Goal: Communication & Community: Answer question/provide support

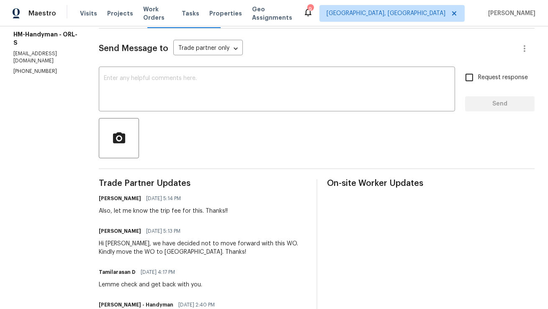
scroll to position [102, 0]
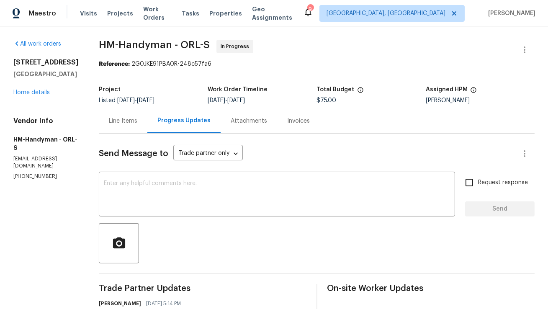
scroll to position [3, 0]
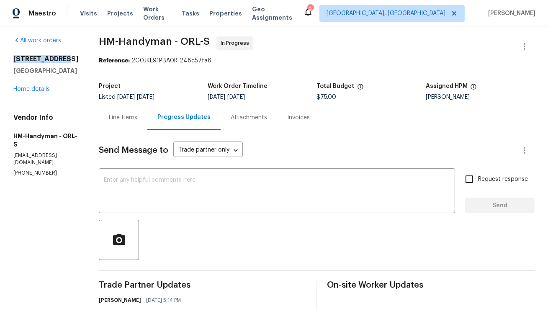
copy h2 "370 E Waldo St"
drag, startPoint x: 13, startPoint y: 57, endPoint x: 72, endPoint y: 57, distance: 59.0
click at [72, 57] on h2 "[STREET_ADDRESS]" at bounding box center [45, 59] width 65 height 8
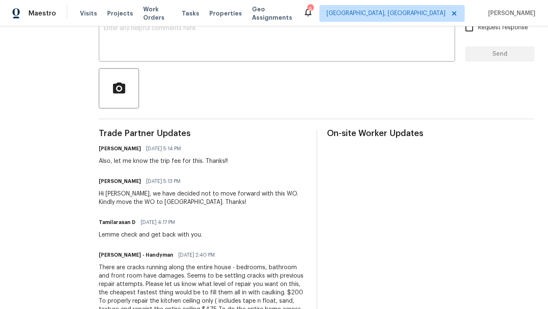
scroll to position [0, 0]
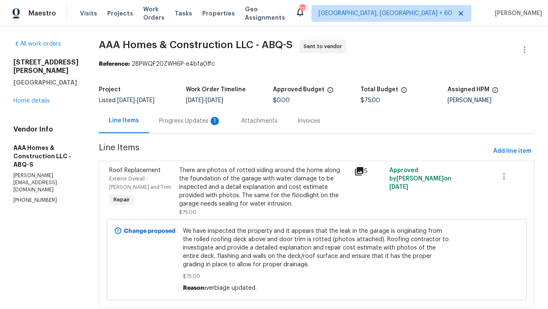
click at [200, 118] on div "Progress Updates 1" at bounding box center [190, 121] width 62 height 8
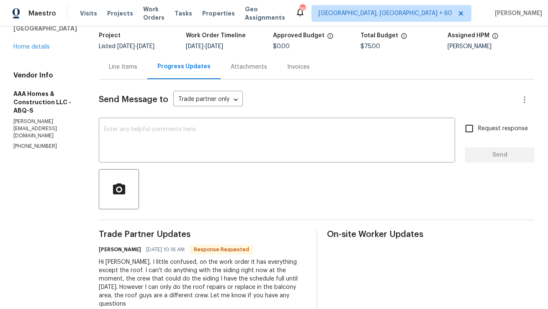
scroll to position [57, 0]
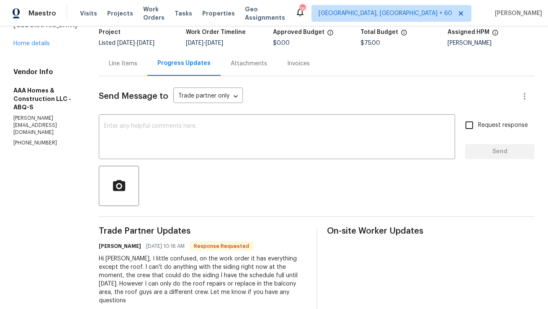
click at [126, 73] on div "Line Items" at bounding box center [123, 63] width 49 height 25
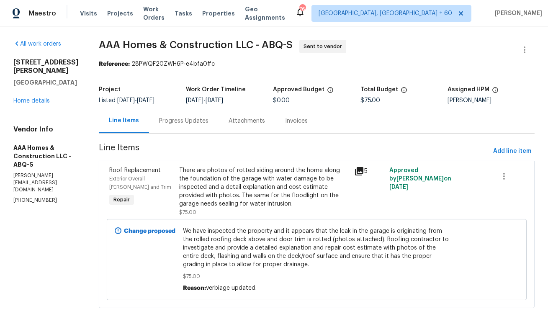
click at [190, 117] on div "Progress Updates" at bounding box center [183, 121] width 49 height 8
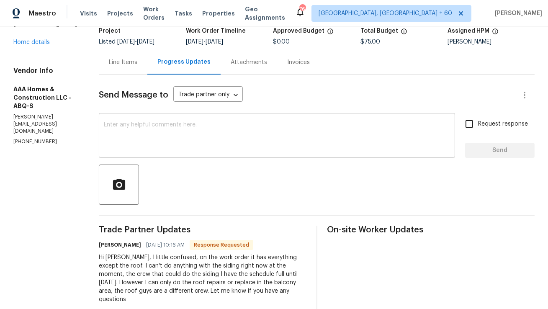
scroll to position [63, 0]
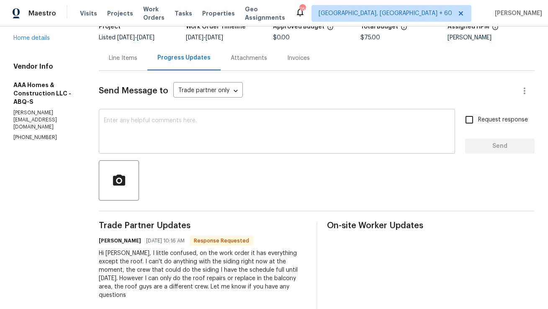
click at [211, 141] on textarea at bounding box center [277, 132] width 346 height 29
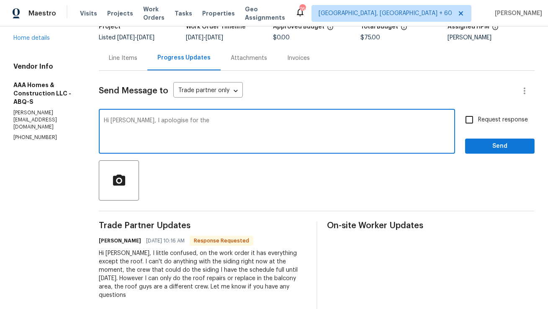
type textarea "Hi Obel, I apologise for the"
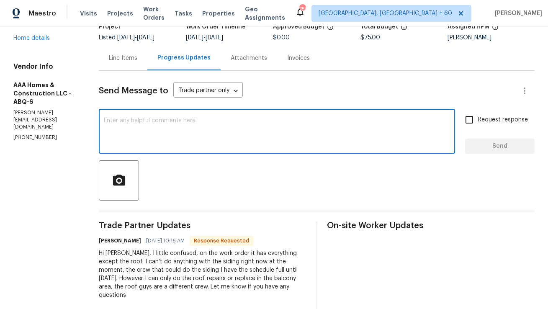
click at [35, 134] on p "(505) 508-6032" at bounding box center [45, 137] width 65 height 7
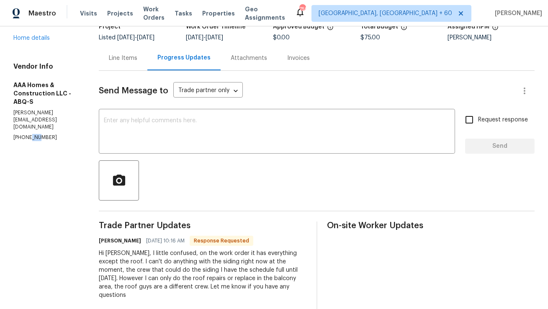
click at [35, 134] on p "(505) 508-6032" at bounding box center [45, 137] width 65 height 7
copy p "(505) 508-6032"
click at [165, 120] on textarea at bounding box center [277, 132] width 346 height 29
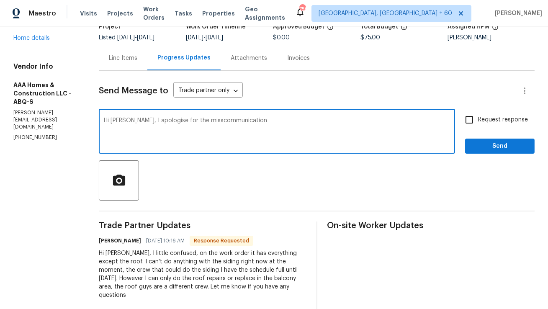
click at [191, 120] on textarea "Hi Obel, I apologise for the misscommunication" at bounding box center [277, 132] width 346 height 29
click at [267, 126] on textarea "Hi Obel, I apologise for the miscommunication" at bounding box center [277, 132] width 346 height 29
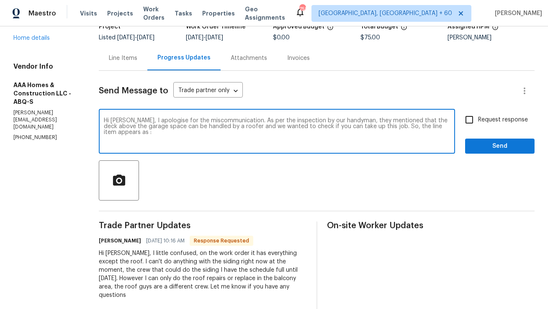
paste textarea "We have inspected the property and it appears that the leak in the garage is or…"
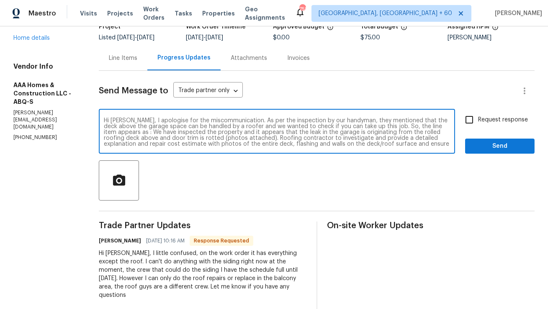
scroll to position [5, 0]
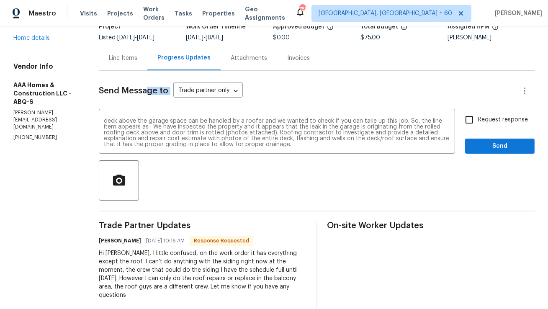
drag, startPoint x: 224, startPoint y: 148, endPoint x: 149, endPoint y: 94, distance: 93.0
click at [149, 94] on div "Send Message to Trade partner only Trade partner only ​ Hi Obel, I apologise fo…" at bounding box center [317, 273] width 436 height 404
click at [214, 142] on textarea "Hi Obel, I apologise for the miscommunication. As per the inspection by our han…" at bounding box center [277, 132] width 346 height 29
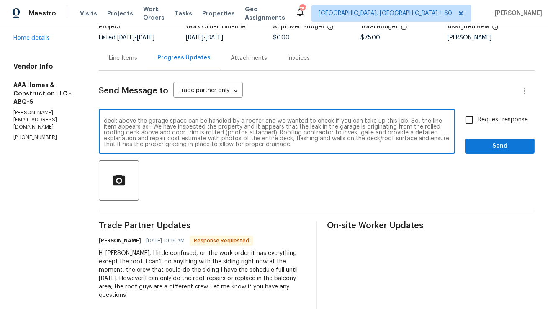
scroll to position [0, 0]
paste textarea "I apologize for the earlier miscommunication. Following an inspection by our ha…"
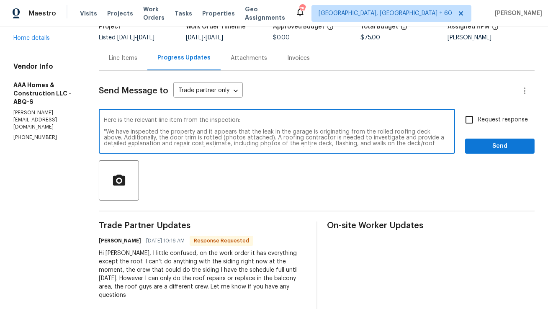
scroll to position [39, 0]
click at [247, 122] on textarea "Hi Obel, I apologize for the earlier miscommunication. Following an inspection …" at bounding box center [277, 132] width 346 height 29
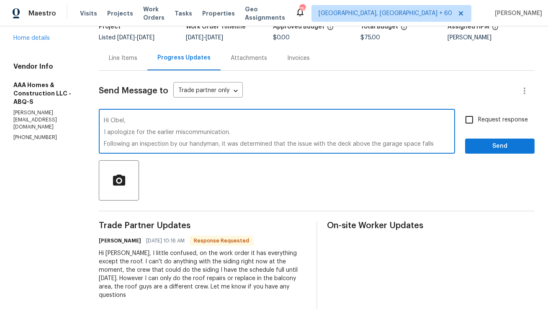
scroll to position [61, 0]
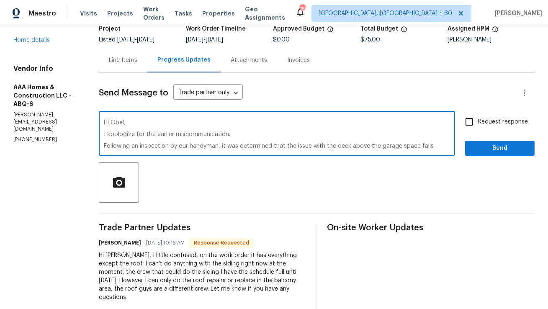
click at [104, 134] on textarea "Hi Obel, I apologize for the earlier miscommunication. Following an inspection …" at bounding box center [277, 134] width 346 height 29
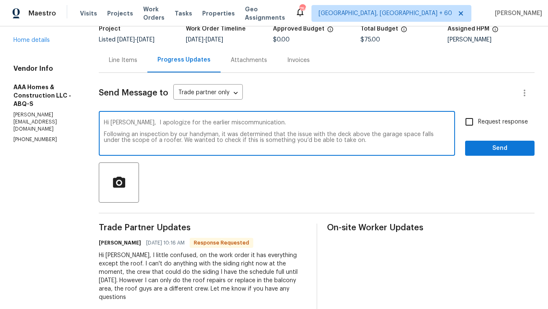
click at [104, 133] on textarea "Hi Obel, I apologize for the earlier miscommunication. Following an inspection …" at bounding box center [277, 134] width 346 height 29
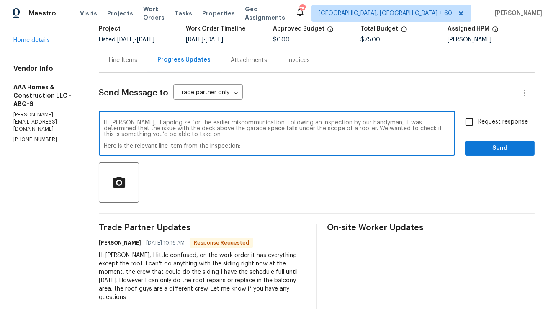
click at [105, 147] on textarea "Hi Obel, I apologize for the earlier miscommunication. Following an inspection …" at bounding box center [277, 134] width 346 height 29
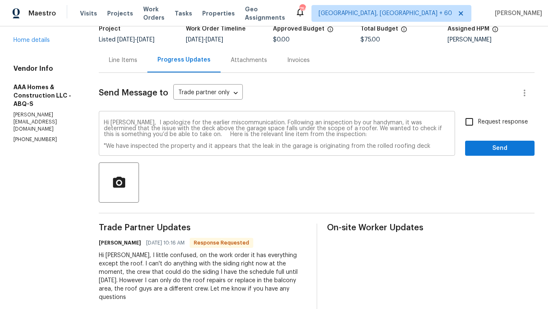
click at [103, 146] on div "Hi Obel, I apologize for the earlier miscommunication. Following an inspection …" at bounding box center [277, 134] width 356 height 43
click at [103, 147] on div "Hi Obel, I apologize for the earlier miscommunication. Following an inspection …" at bounding box center [277, 134] width 356 height 43
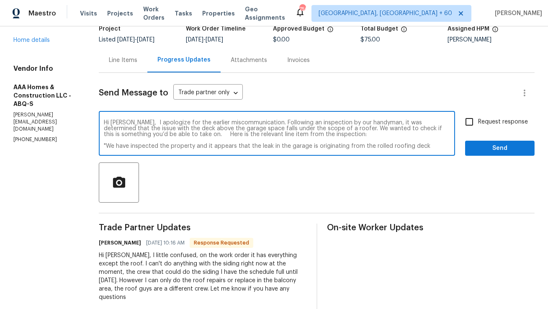
click at [104, 147] on textarea "Hi Obel, I apologize for the earlier miscommunication. Following an inspection …" at bounding box center [277, 134] width 346 height 29
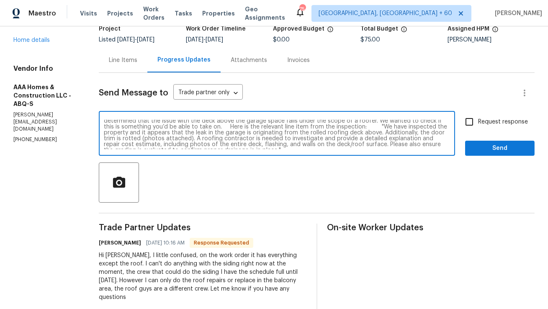
scroll to position [9, 0]
drag, startPoint x: 397, startPoint y: 132, endPoint x: 446, endPoint y: 129, distance: 48.7
click at [446, 129] on textarea "Hi Obel, I apologize for the earlier miscommunication. Following an inspection …" at bounding box center [277, 134] width 346 height 29
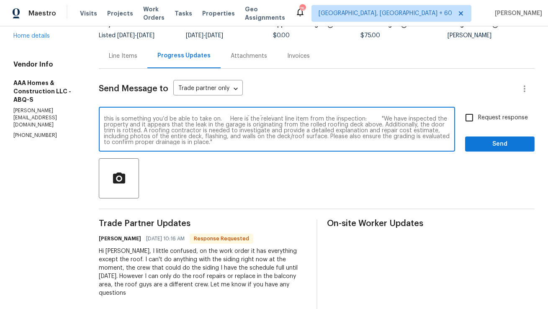
scroll to position [66, 0]
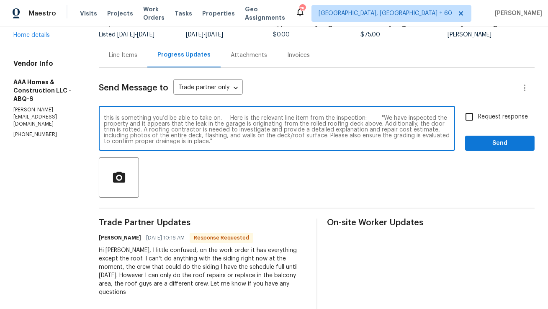
click at [281, 142] on textarea "Hi Obel, I apologize for the earlier miscommunication. Following an inspection …" at bounding box center [277, 129] width 346 height 29
type textarea "Hi Obel, I apologize for the earlier miscommunication. Following an inspection …"
click at [469, 121] on input "Request response" at bounding box center [469, 117] width 18 height 18
checkbox input "true"
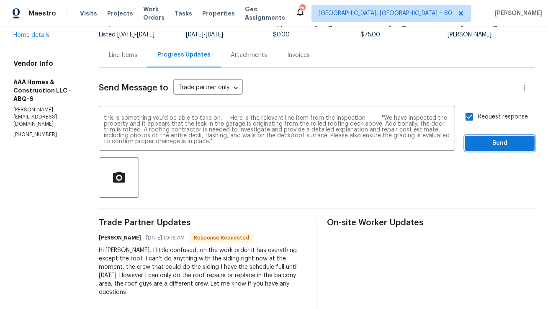
click at [503, 148] on span "Send" at bounding box center [500, 143] width 56 height 10
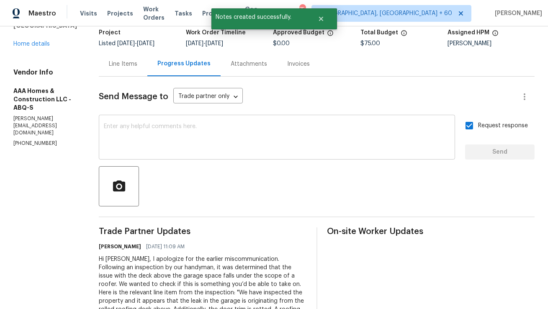
scroll to position [14, 0]
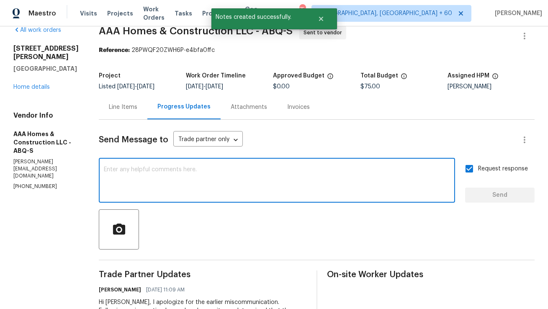
click at [251, 175] on textarea at bounding box center [277, 181] width 346 height 29
type textarea "We"
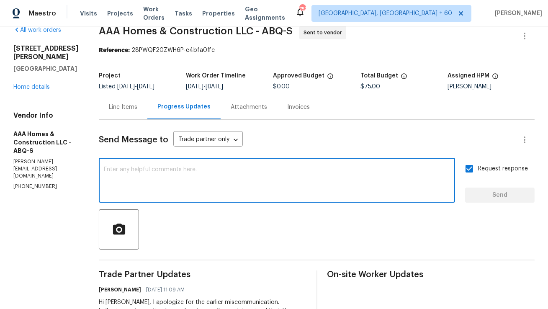
click at [124, 110] on div "Line Items" at bounding box center [123, 107] width 28 height 8
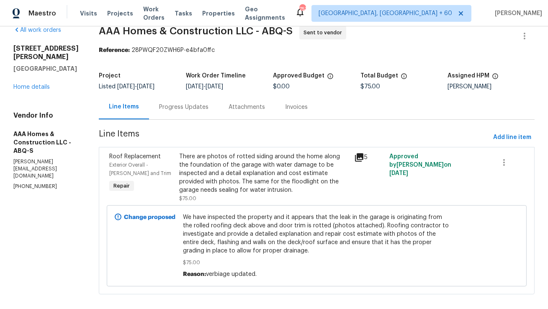
scroll to position [15, 0]
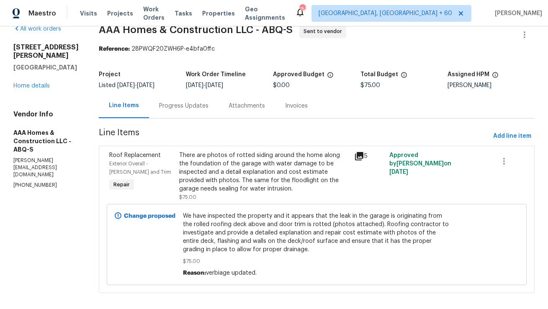
click at [369, 159] on div "5" at bounding box center [369, 156] width 30 height 10
click at [359, 156] on icon at bounding box center [359, 156] width 8 height 8
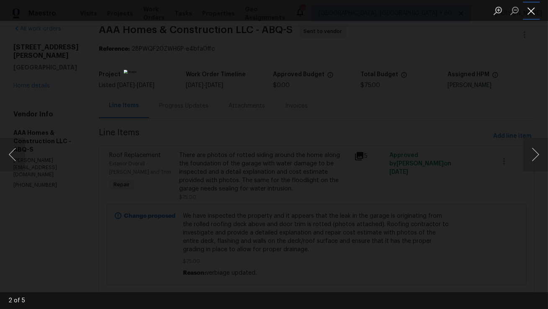
click at [529, 6] on button "Close lightbox" at bounding box center [531, 10] width 17 height 15
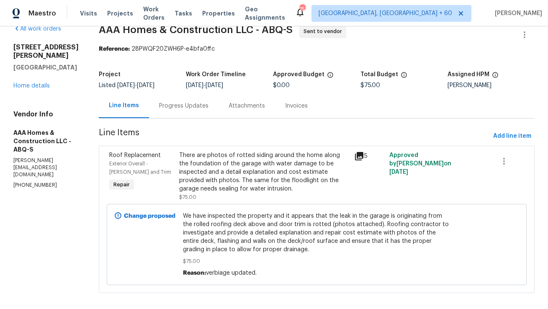
click at [392, 111] on div "Line Items Progress Updates Attachments Invoices" at bounding box center [317, 105] width 436 height 25
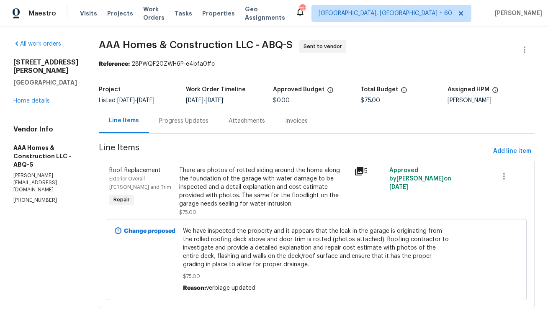
click at [201, 126] on div "Progress Updates" at bounding box center [183, 120] width 69 height 25
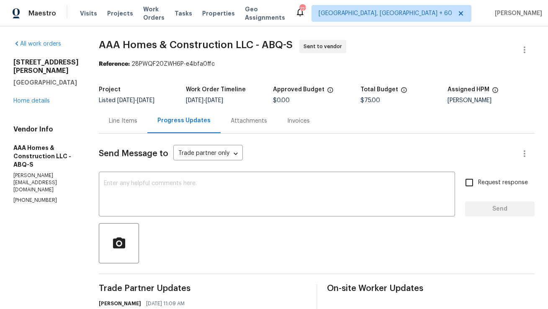
click at [113, 127] on div "Line Items" at bounding box center [123, 120] width 49 height 25
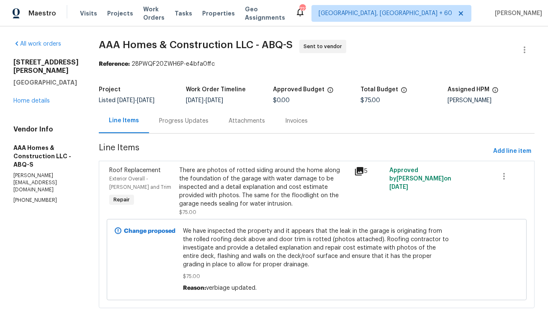
scroll to position [17, 0]
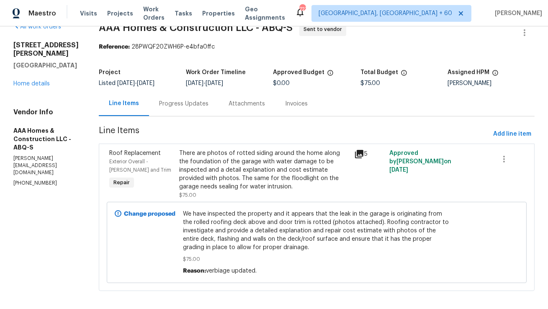
click at [359, 155] on icon at bounding box center [359, 154] width 10 height 10
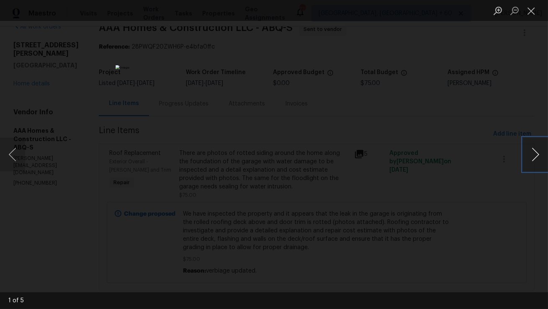
click at [529, 150] on button "Next image" at bounding box center [535, 154] width 25 height 33
click at [467, 154] on div "Lightbox" at bounding box center [274, 154] width 548 height 309
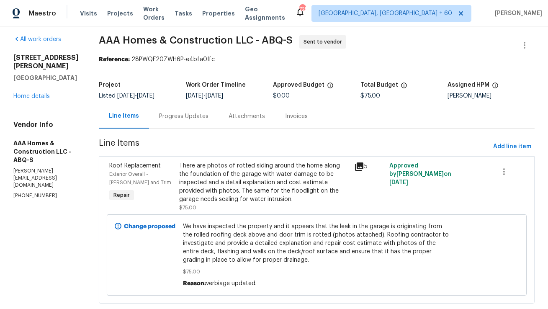
scroll to position [0, 0]
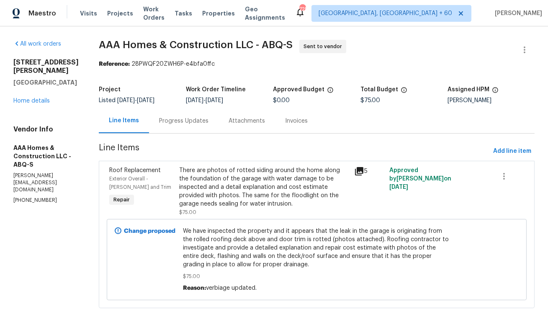
click at [198, 119] on div "Progress Updates" at bounding box center [183, 121] width 49 height 8
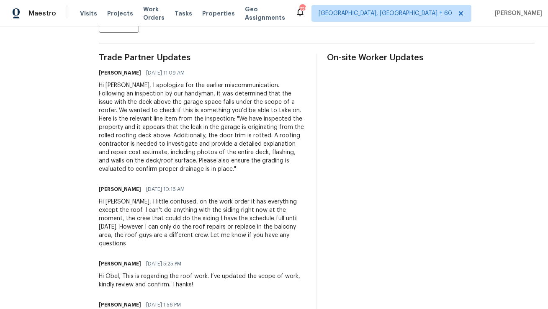
scroll to position [233, 0]
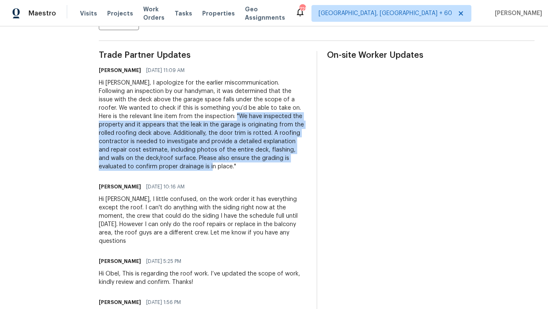
drag, startPoint x: 183, startPoint y: 115, endPoint x: 178, endPoint y: 171, distance: 55.9
click at [178, 171] on div "Hi Obel, I apologize for the earlier miscommunication. Following an inspection …" at bounding box center [203, 125] width 208 height 92
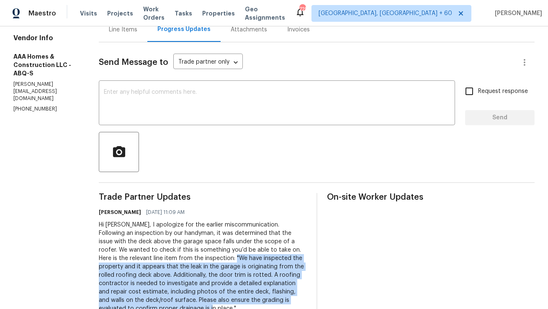
scroll to position [88, 0]
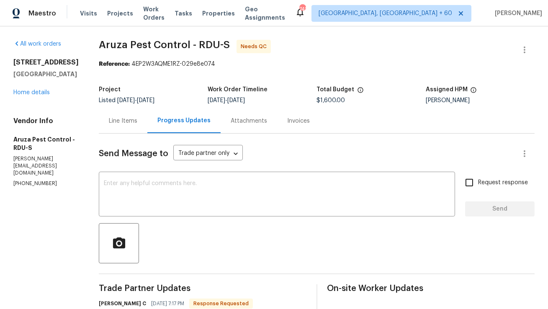
click at [126, 118] on div "Line Items" at bounding box center [123, 121] width 28 height 8
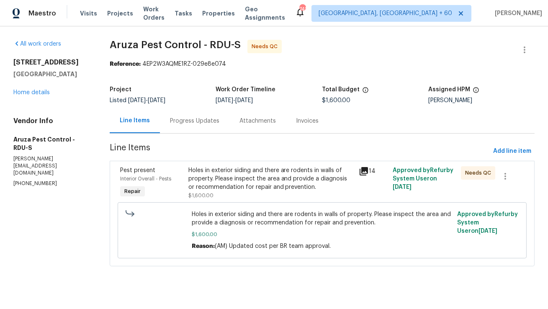
click at [206, 119] on div "Progress Updates" at bounding box center [194, 121] width 49 height 8
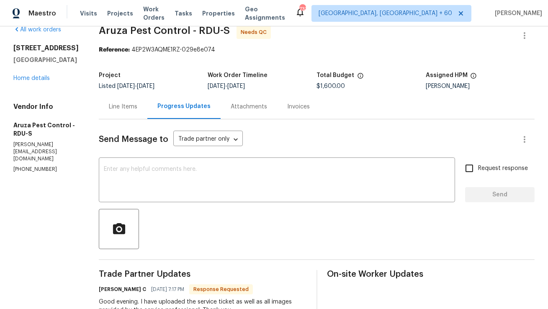
scroll to position [14, 0]
click at [125, 111] on div "Line Items" at bounding box center [123, 107] width 28 height 8
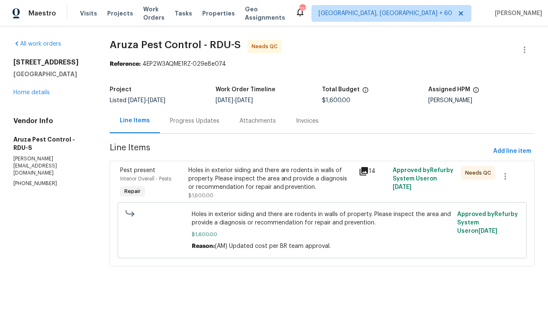
click at [179, 122] on div "Progress Updates" at bounding box center [194, 121] width 49 height 8
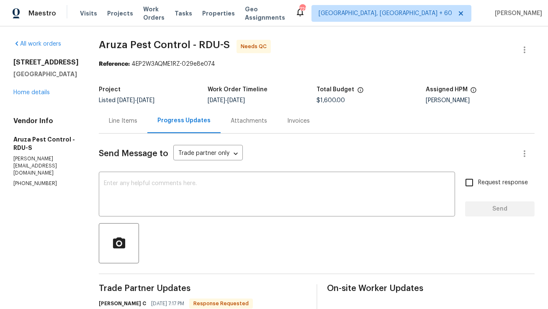
click at [131, 117] on div "Line Items" at bounding box center [123, 121] width 28 height 8
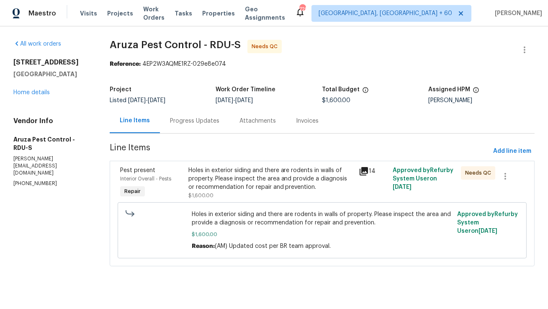
click at [271, 180] on div "Holes in exterior siding and there are rodents in walls of property. Please ins…" at bounding box center [270, 178] width 165 height 25
click at [388, 24] on icon "close" at bounding box center [386, 25] width 5 height 5
click at [364, 167] on icon at bounding box center [364, 171] width 8 height 8
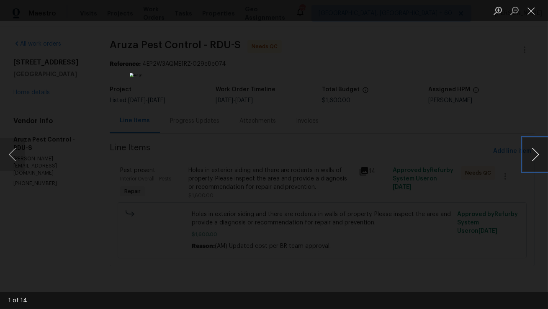
click at [533, 150] on button "Next image" at bounding box center [535, 154] width 25 height 33
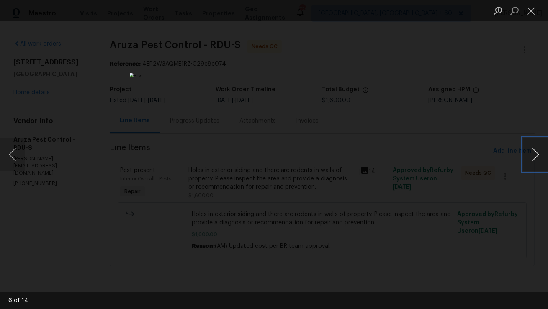
click at [533, 150] on button "Next image" at bounding box center [535, 154] width 25 height 33
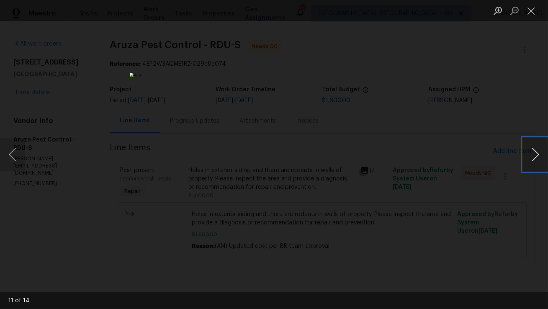
click at [533, 150] on button "Next image" at bounding box center [535, 154] width 25 height 33
click at [528, 12] on button "Close lightbox" at bounding box center [531, 10] width 17 height 15
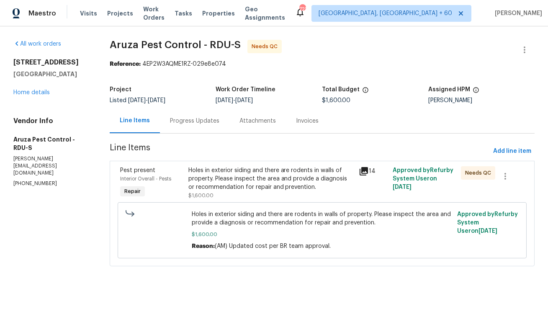
click at [181, 120] on div "Progress Updates" at bounding box center [194, 121] width 49 height 8
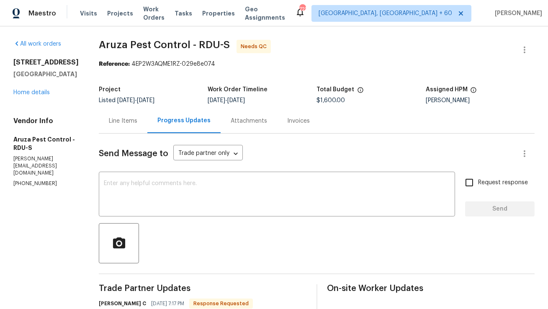
click at [128, 121] on div "Line Items" at bounding box center [123, 121] width 28 height 8
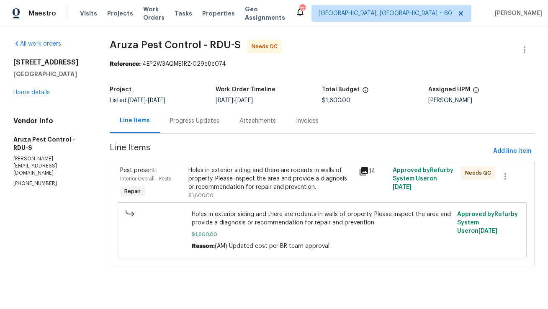
click at [175, 126] on div "Progress Updates" at bounding box center [194, 120] width 69 height 25
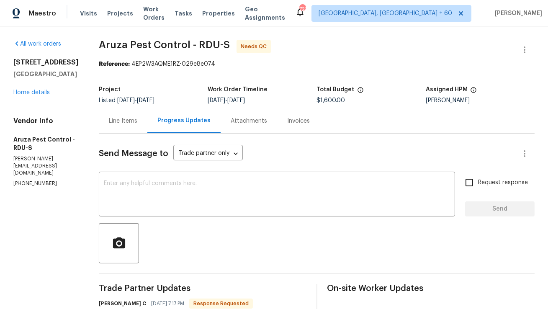
click at [119, 126] on div "Line Items" at bounding box center [123, 120] width 49 height 25
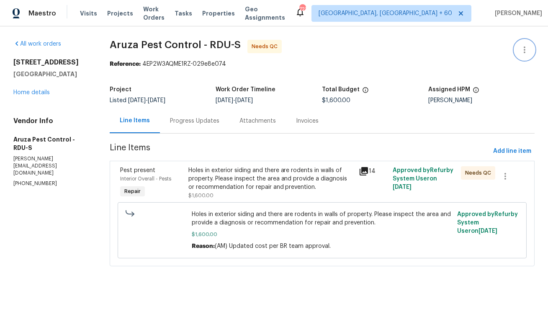
click at [527, 51] on icon "button" at bounding box center [525, 50] width 10 height 10
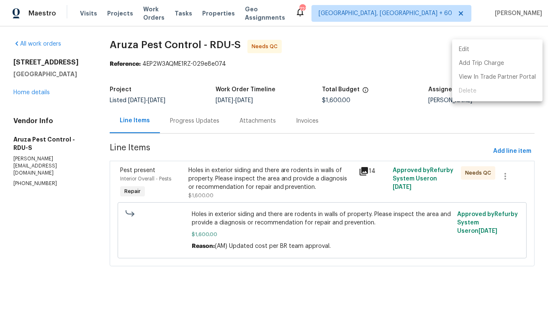
click at [524, 49] on li "Edit" at bounding box center [497, 50] width 90 height 14
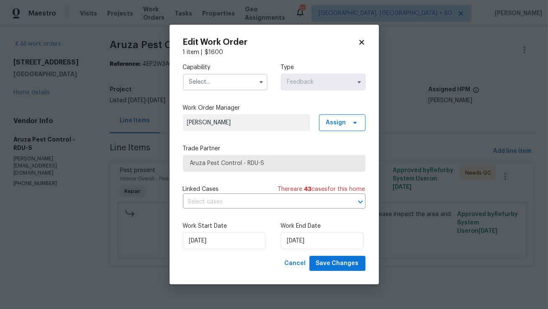
click at [248, 85] on input "text" at bounding box center [225, 82] width 85 height 17
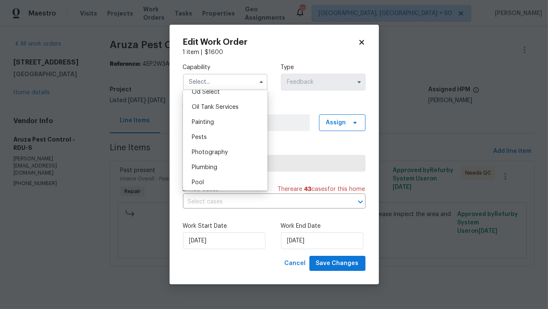
scroll to position [683, 0]
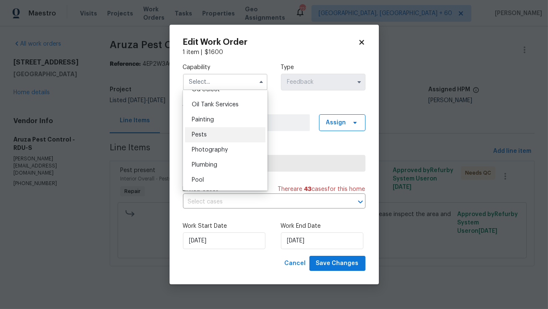
click at [230, 132] on div "Pests" at bounding box center [225, 134] width 80 height 15
type input "Pests"
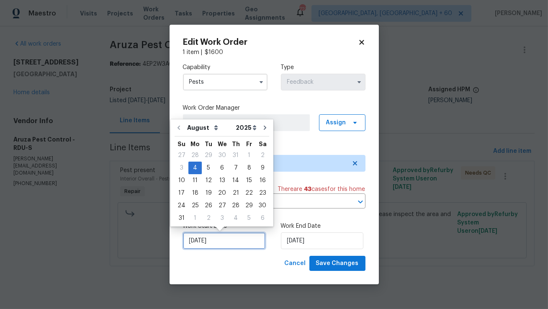
click at [219, 247] on input "04/08/2025" at bounding box center [224, 240] width 82 height 17
click at [232, 170] on div "7" at bounding box center [235, 168] width 13 height 12
type input "07/08/2025"
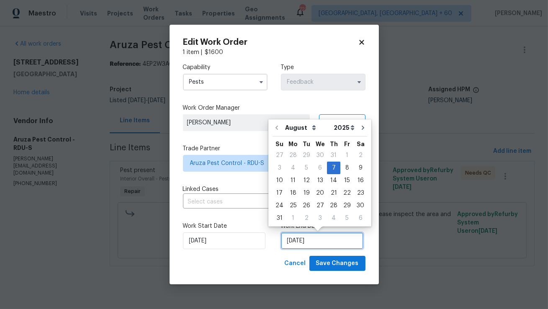
click at [298, 242] on input "07/08/2025" at bounding box center [322, 240] width 82 height 17
click at [303, 195] on div "19" at bounding box center [306, 193] width 13 height 12
click at [290, 244] on input "19/08/2025" at bounding box center [322, 240] width 82 height 17
click at [304, 191] on div "19" at bounding box center [306, 193] width 13 height 12
click at [296, 191] on div "18" at bounding box center [292, 193] width 13 height 12
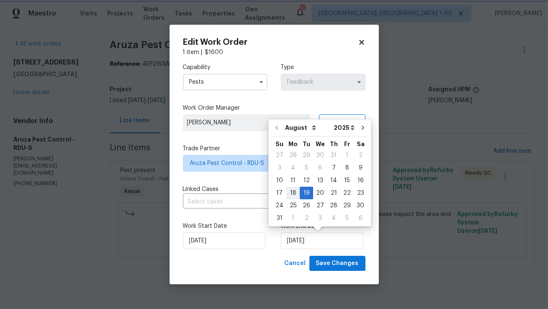
type input "18/08/2025"
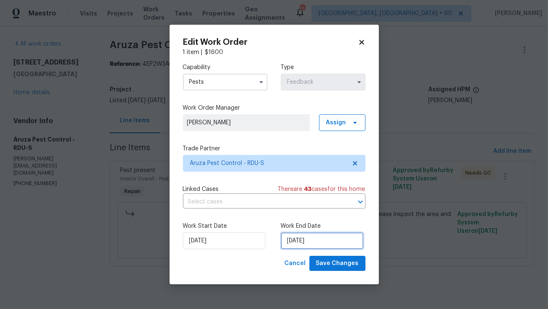
click at [295, 243] on input "18/08/2025" at bounding box center [322, 240] width 82 height 17
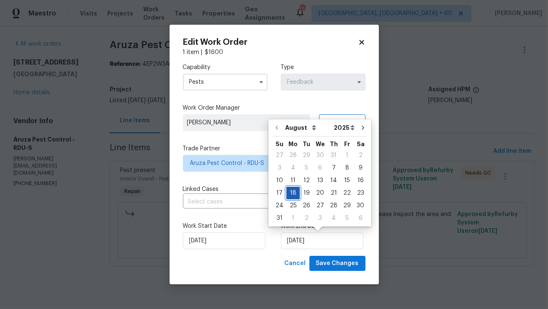
click at [295, 192] on div "18" at bounding box center [292, 193] width 13 height 12
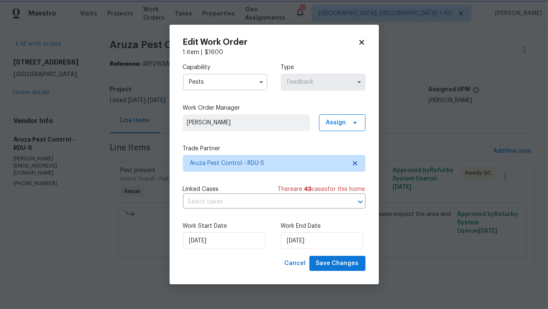
click at [265, 264] on div "Cancel Save Changes" at bounding box center [274, 263] width 183 height 15
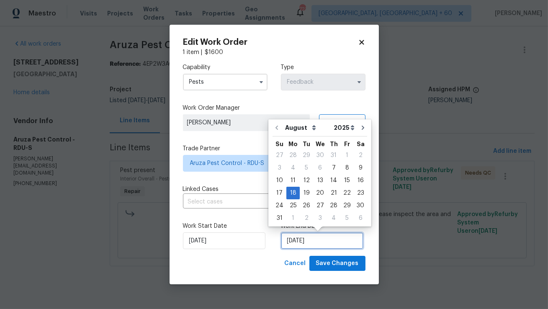
click at [295, 240] on input "18/08/2025" at bounding box center [322, 240] width 82 height 17
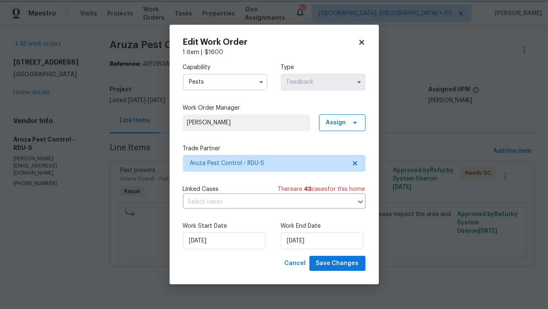
click at [259, 265] on div "Cancel Save Changes" at bounding box center [274, 263] width 183 height 15
click at [333, 267] on span "Save Changes" at bounding box center [337, 263] width 43 height 10
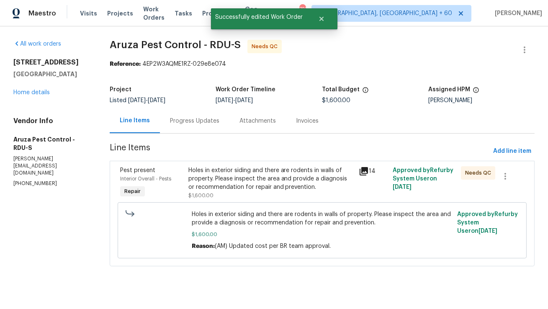
click at [205, 176] on div "Holes in exterior siding and there are rodents in walls of property. Please ins…" at bounding box center [270, 178] width 165 height 25
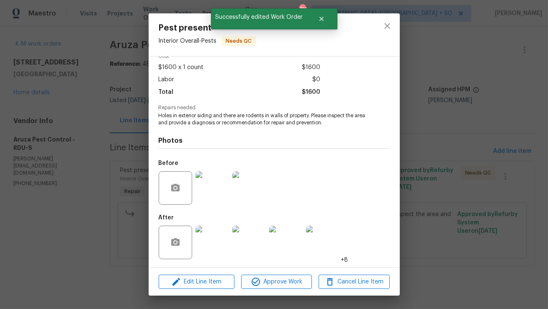
scroll to position [0, 0]
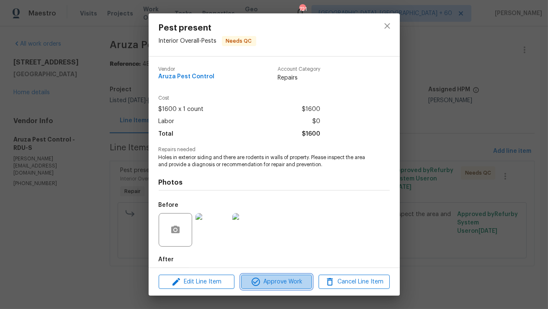
click at [280, 280] on span "Approve Work" at bounding box center [277, 282] width 66 height 10
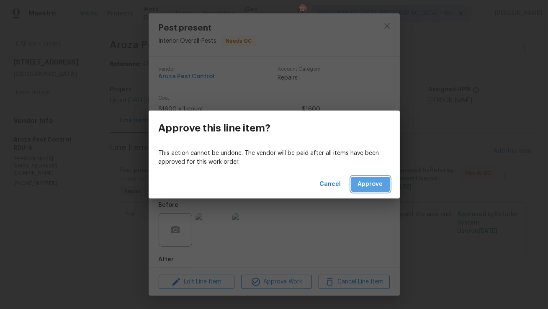
click at [378, 183] on span "Approve" at bounding box center [370, 184] width 25 height 10
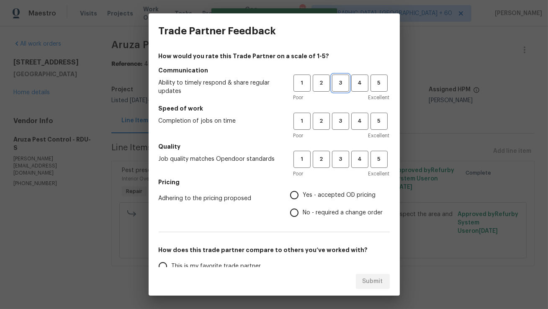
click at [342, 90] on button "3" at bounding box center [340, 83] width 17 height 17
click at [334, 126] on button "3" at bounding box center [340, 121] width 17 height 17
click at [339, 167] on button "3" at bounding box center [340, 159] width 17 height 17
click at [295, 213] on input "No - required a change order" at bounding box center [295, 213] width 18 height 18
radio input "true"
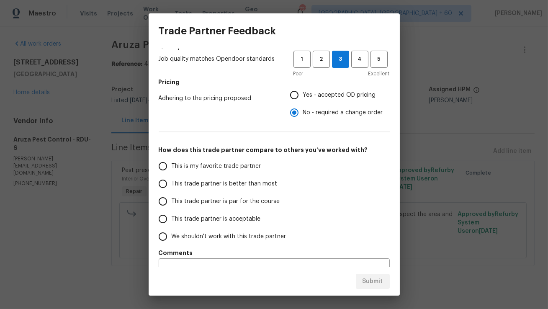
scroll to position [116, 0]
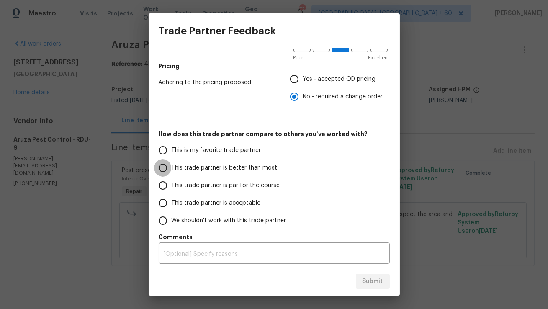
click at [168, 170] on input "This trade partner is better than most" at bounding box center [163, 168] width 18 height 18
click at [364, 280] on span "Submit" at bounding box center [373, 281] width 21 height 10
radio input "true"
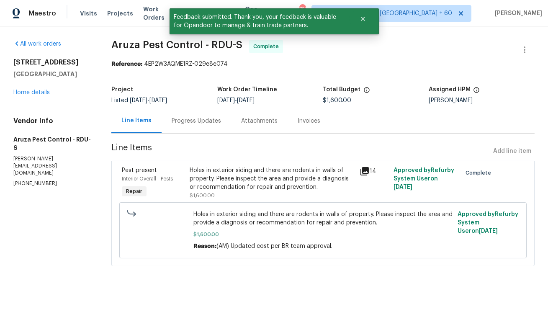
click at [193, 119] on div "Progress Updates" at bounding box center [196, 121] width 49 height 8
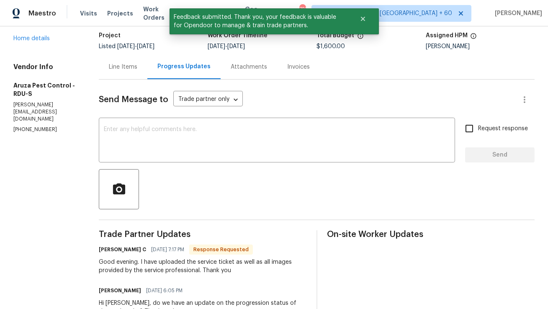
scroll to position [67, 0]
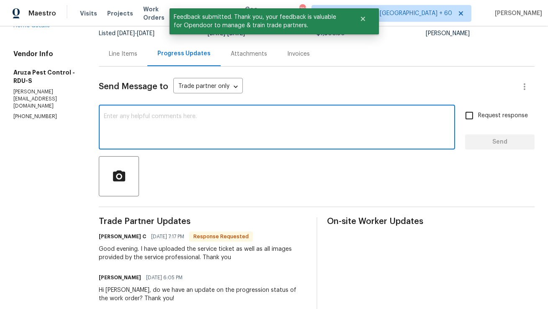
click at [259, 139] on textarea at bounding box center [277, 127] width 346 height 29
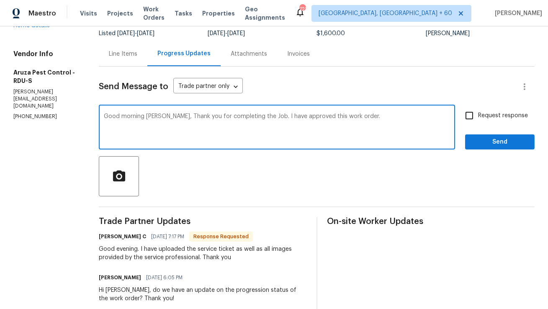
type textarea "Good morning Robbi, Thank you for completing the Job. I have approved this work…"
click at [502, 148] on button "Send" at bounding box center [499, 141] width 69 height 15
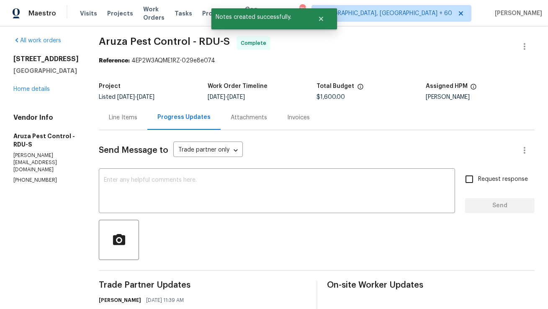
scroll to position [0, 0]
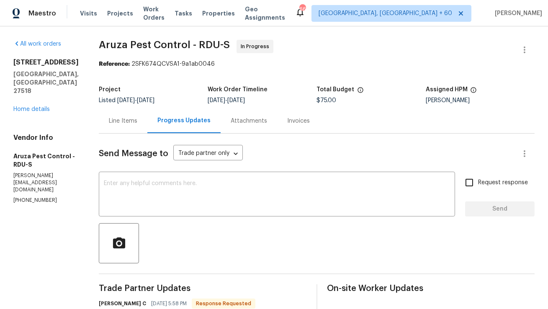
scroll to position [57, 0]
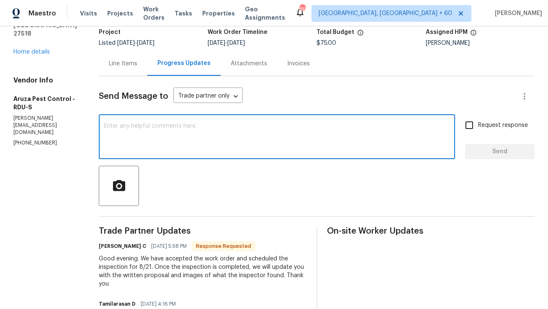
click at [218, 140] on textarea at bounding box center [277, 137] width 346 height 29
type textarea "Sounds good! Thank You."
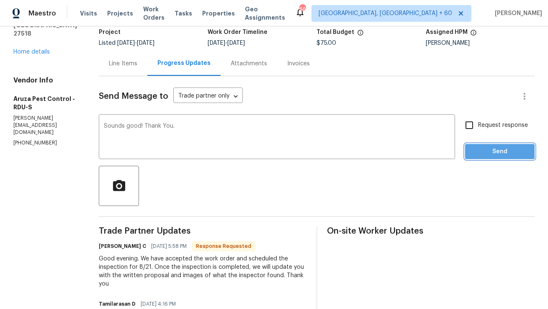
click at [483, 151] on span "Send" at bounding box center [500, 152] width 56 height 10
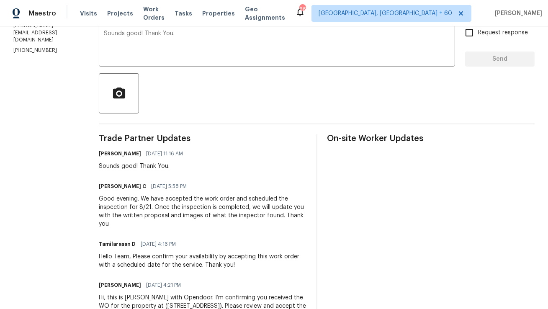
scroll to position [0, 0]
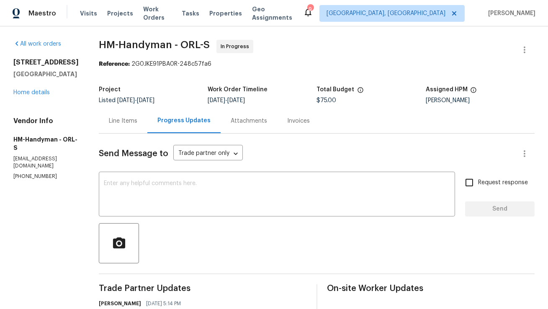
scroll to position [3, 0]
click at [135, 117] on div "Line Items" at bounding box center [123, 121] width 28 height 8
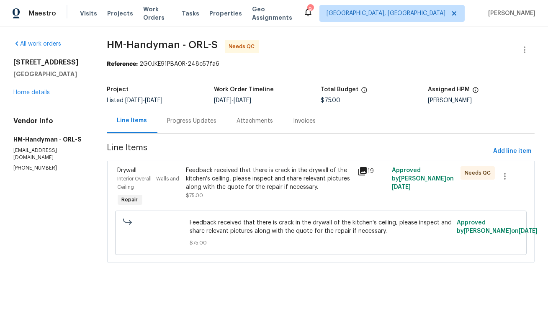
click at [261, 188] on div "Feedback received that there is crack in the drywall of the kitchen's ceiling, …" at bounding box center [269, 178] width 167 height 25
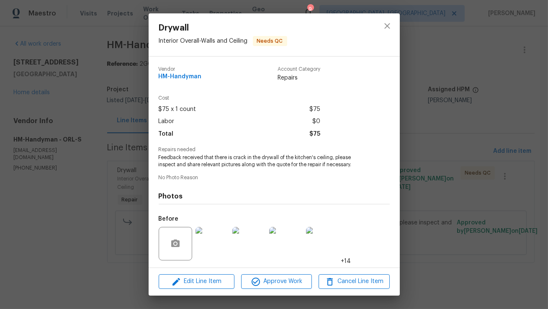
scroll to position [56, 0]
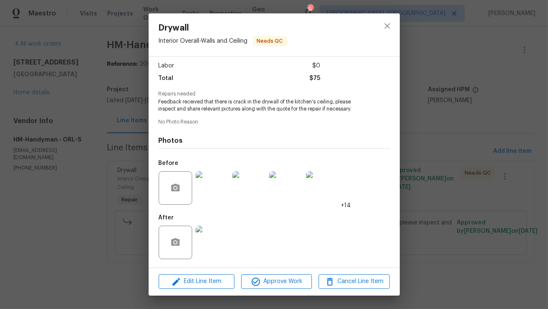
click at [211, 185] on img at bounding box center [212, 187] width 33 height 33
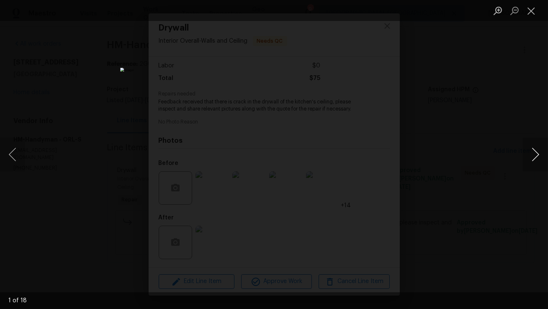
click at [528, 160] on button "Next image" at bounding box center [535, 154] width 25 height 33
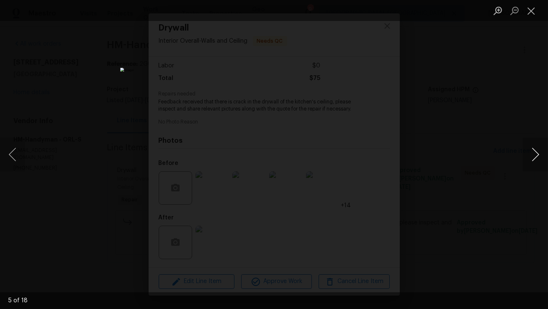
click at [528, 160] on button "Next image" at bounding box center [535, 154] width 25 height 33
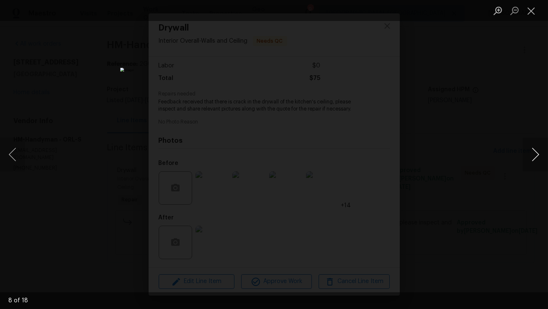
click at [528, 160] on button "Next image" at bounding box center [535, 154] width 25 height 33
click at [532, 12] on button "Close lightbox" at bounding box center [531, 10] width 17 height 15
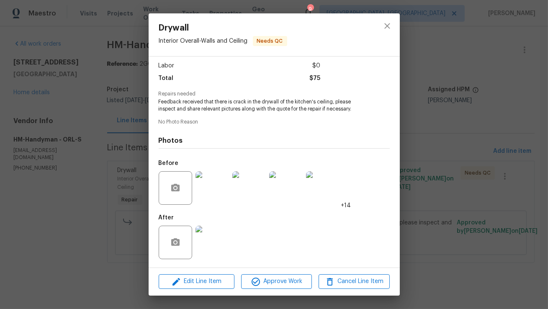
click at [216, 239] on img at bounding box center [212, 242] width 33 height 33
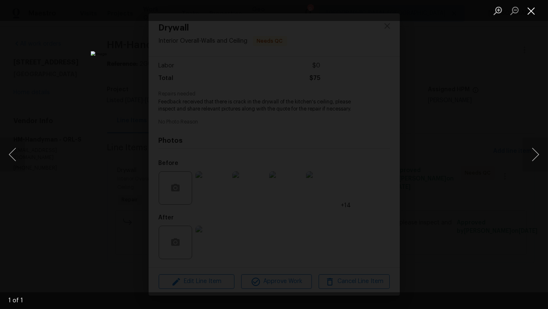
click at [537, 8] on button "Close lightbox" at bounding box center [531, 10] width 17 height 15
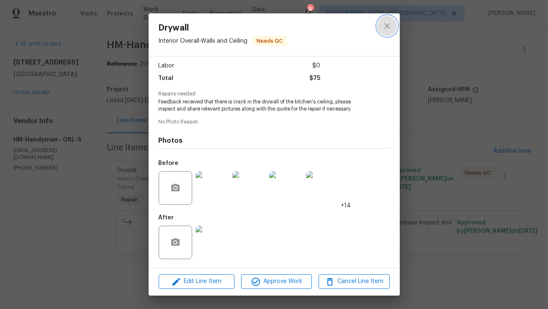
click at [388, 25] on icon "close" at bounding box center [387, 26] width 10 height 10
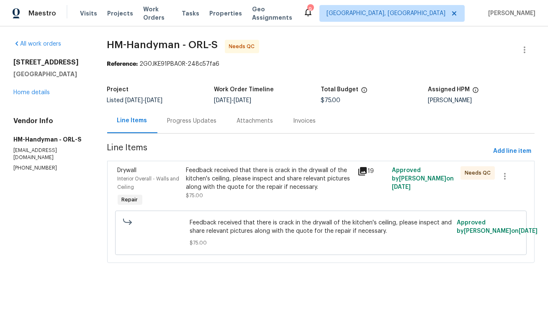
click at [232, 192] on div "Feedback received that there is crack in the drywall of the kitchen's ceiling, …" at bounding box center [269, 182] width 167 height 33
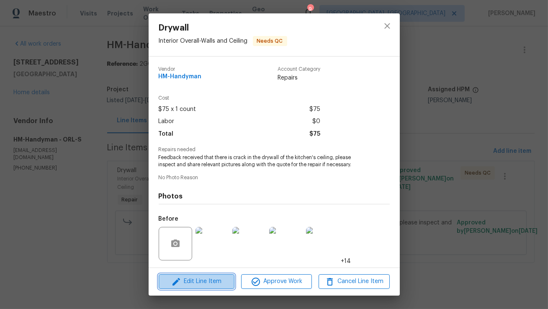
click at [180, 281] on icon "button" at bounding box center [176, 282] width 10 height 10
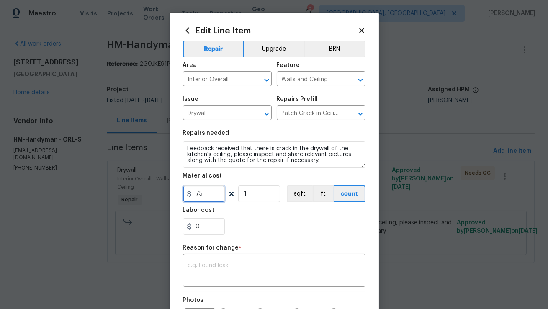
click at [208, 202] on input "75" at bounding box center [204, 193] width 42 height 17
click at [208, 201] on input "75" at bounding box center [204, 193] width 42 height 17
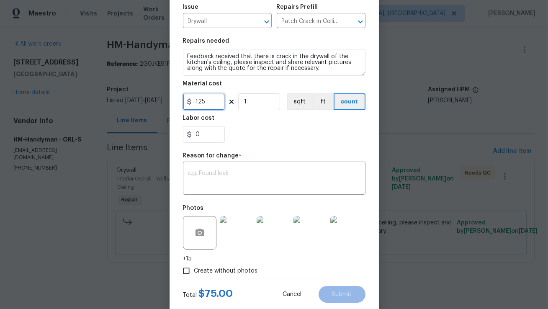
scroll to position [95, 0]
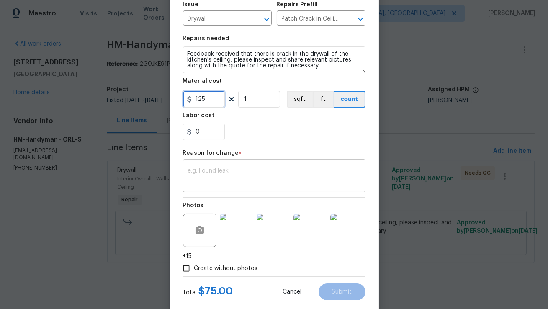
type input "125"
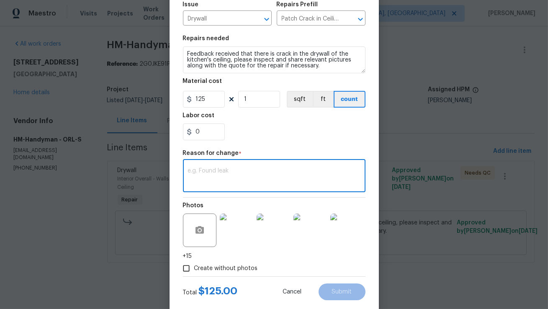
click at [233, 173] on textarea at bounding box center [274, 177] width 172 height 18
paste textarea "(AM) Updated per vendor’s final cost."
type textarea "(AM) Updated per vendor’s final cost."
click at [219, 203] on div "Photos +15" at bounding box center [274, 229] width 183 height 63
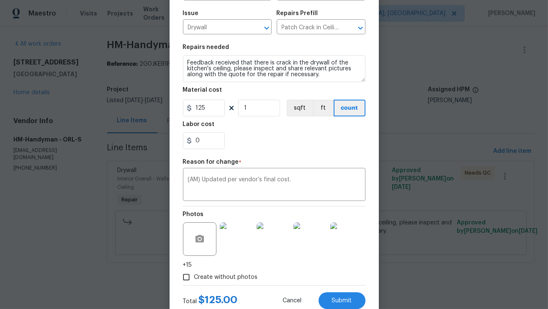
scroll to position [112, 0]
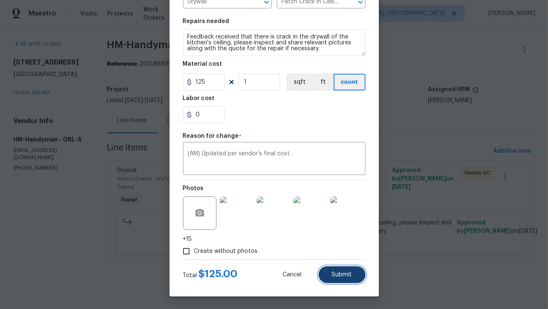
click at [344, 270] on button "Submit" at bounding box center [342, 274] width 47 height 17
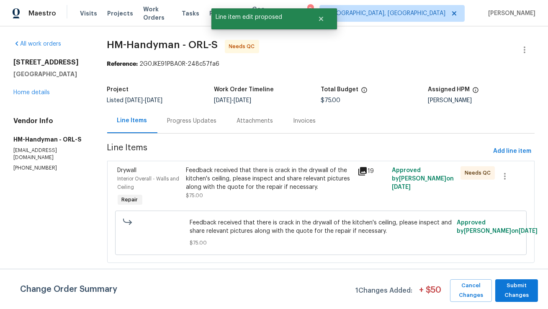
scroll to position [0, 0]
click at [527, 292] on span "Submit Changes" at bounding box center [516, 290] width 34 height 19
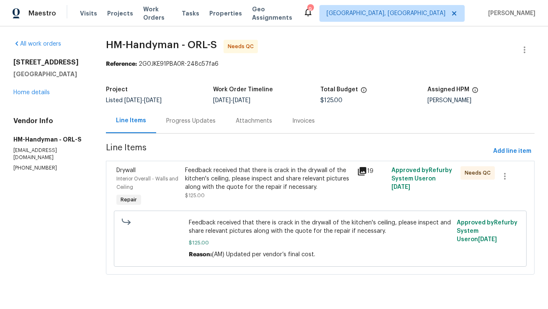
click at [198, 118] on div "Progress Updates" at bounding box center [190, 121] width 49 height 8
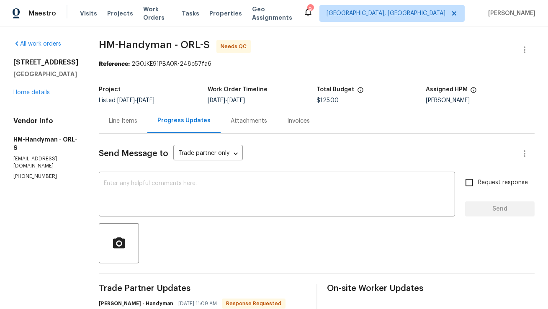
click at [118, 122] on div "Line Items" at bounding box center [123, 121] width 28 height 8
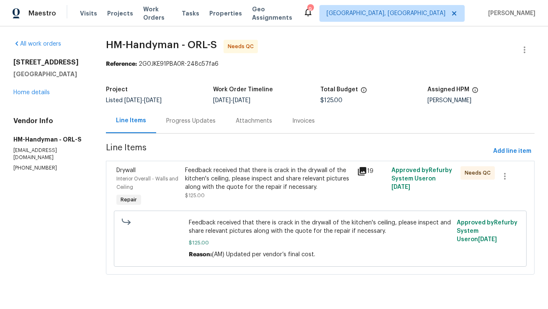
click at [190, 127] on div "Progress Updates" at bounding box center [190, 120] width 69 height 25
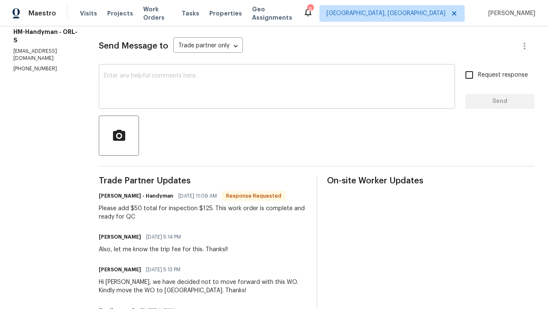
scroll to position [71, 0]
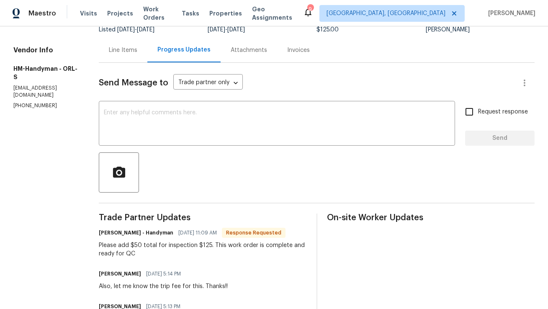
click at [133, 61] on div "Line Items" at bounding box center [123, 50] width 49 height 25
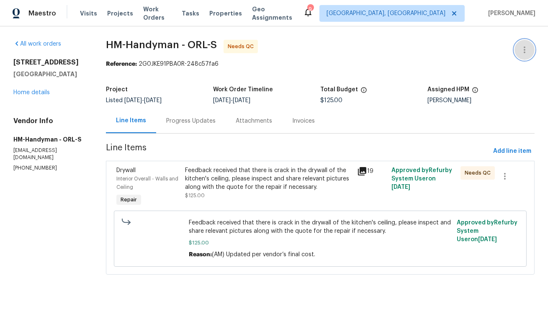
click at [522, 52] on icon "button" at bounding box center [525, 50] width 10 height 10
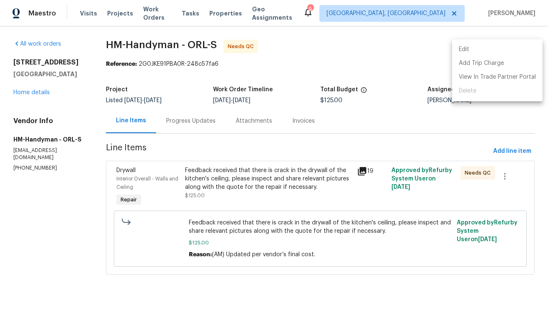
click at [512, 52] on li "Edit" at bounding box center [497, 50] width 90 height 14
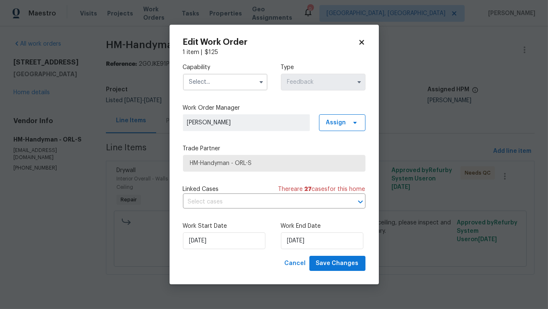
click at [250, 80] on input "text" at bounding box center [225, 82] width 85 height 17
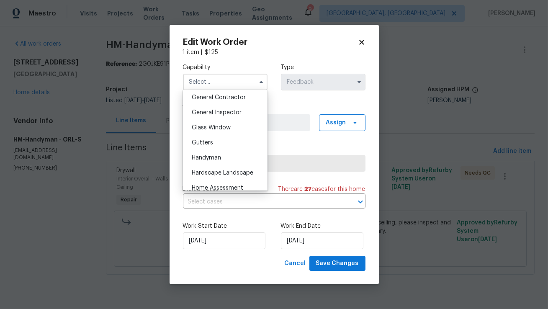
scroll to position [409, 0]
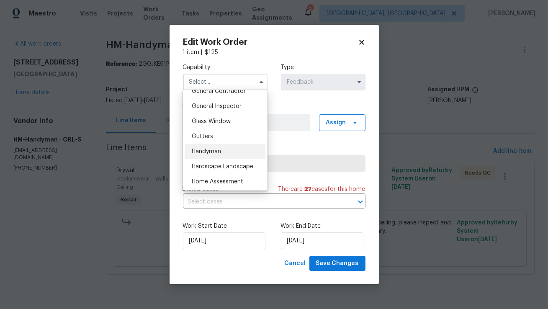
click at [225, 152] on div "Handyman" at bounding box center [225, 151] width 80 height 15
type input "Handyman"
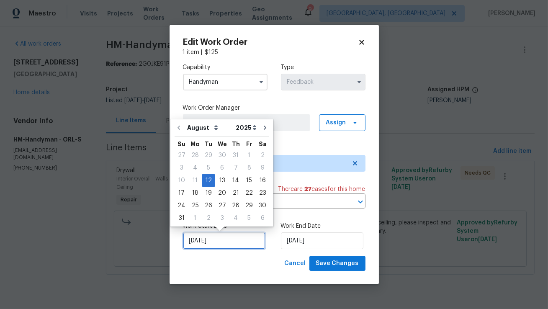
click at [221, 242] on input "12/08/2025" at bounding box center [224, 240] width 82 height 17
click at [235, 182] on div "14" at bounding box center [235, 181] width 13 height 12
type input "14/08/2025"
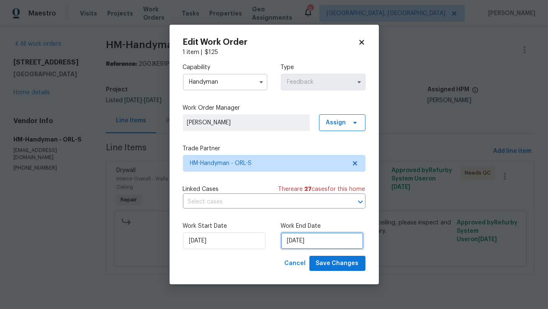
click at [311, 241] on input "14/08/2025" at bounding box center [322, 240] width 82 height 17
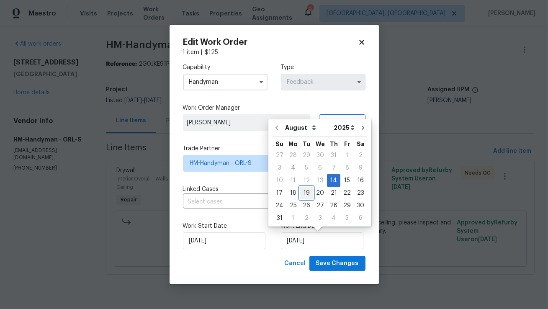
click at [304, 191] on div "19" at bounding box center [306, 193] width 13 height 12
type input "19/08/2025"
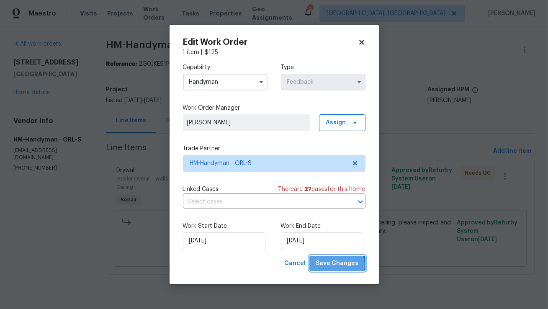
click at [337, 266] on span "Save Changes" at bounding box center [337, 263] width 43 height 10
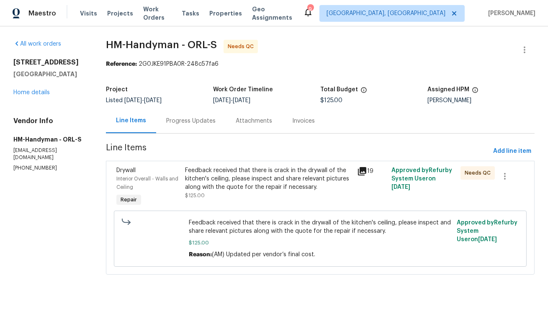
click at [195, 121] on div "Progress Updates" at bounding box center [190, 121] width 49 height 8
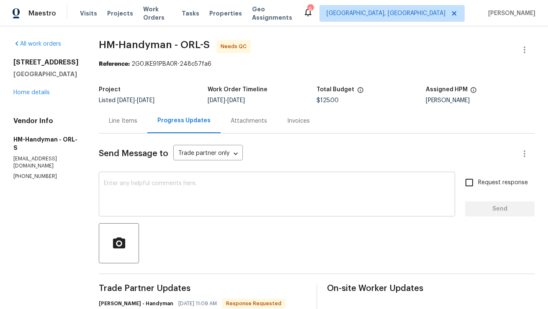
click at [229, 205] on textarea at bounding box center [277, 194] width 346 height 29
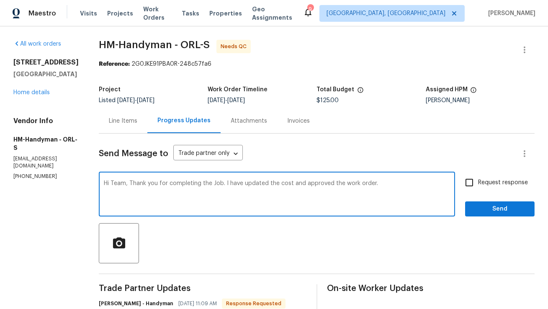
type textarea "Hi Team, Thank you for completing the Job. I have updated the cost and approved…"
click at [500, 208] on span "Send" at bounding box center [500, 209] width 56 height 10
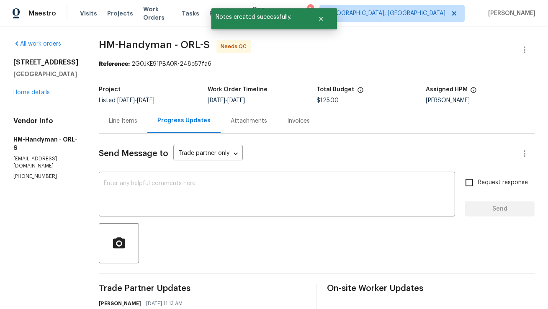
click at [127, 116] on div "Line Items" at bounding box center [123, 120] width 49 height 25
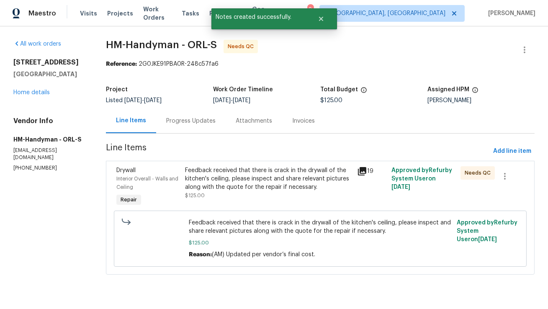
click at [290, 176] on div "Feedback received that there is crack in the drywall of the kitchen's ceiling, …" at bounding box center [268, 178] width 167 height 25
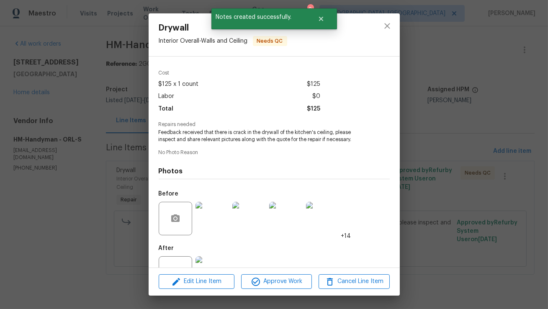
scroll to position [56, 0]
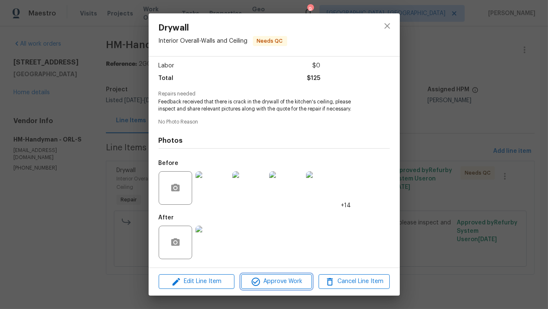
click at [267, 283] on span "Approve Work" at bounding box center [277, 281] width 66 height 10
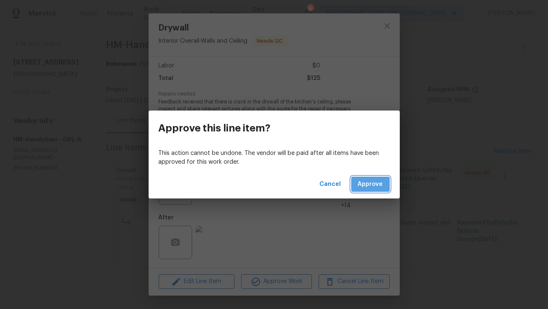
click at [372, 177] on button "Approve" at bounding box center [370, 184] width 39 height 15
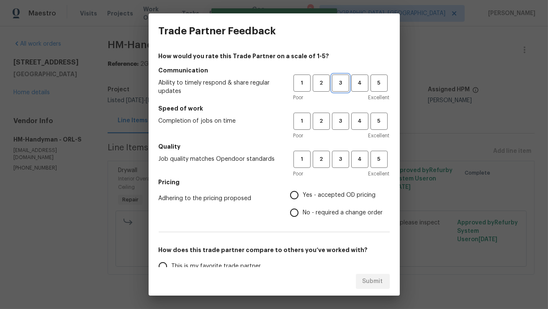
click at [334, 82] on span "3" at bounding box center [340, 83] width 15 height 10
click at [335, 119] on span "3" at bounding box center [340, 121] width 15 height 10
click at [338, 162] on span "3" at bounding box center [340, 159] width 15 height 10
click at [299, 196] on input "Yes - accepted OD pricing" at bounding box center [295, 195] width 18 height 18
radio input "true"
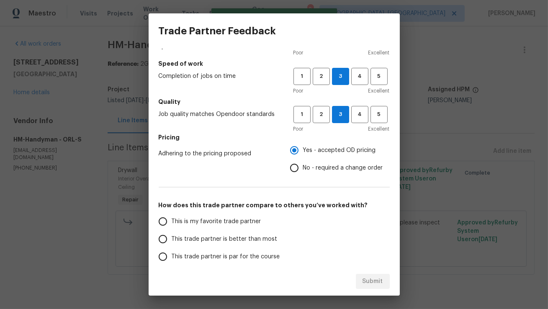
scroll to position [77, 0]
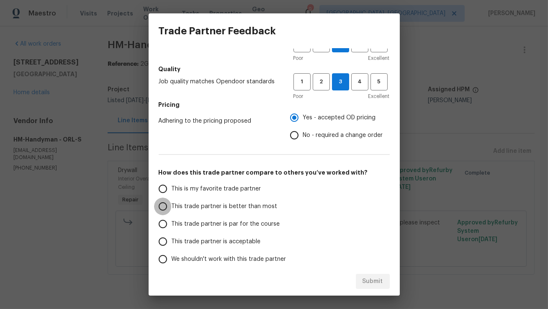
click at [165, 207] on input "This trade partner is better than most" at bounding box center [163, 207] width 18 height 18
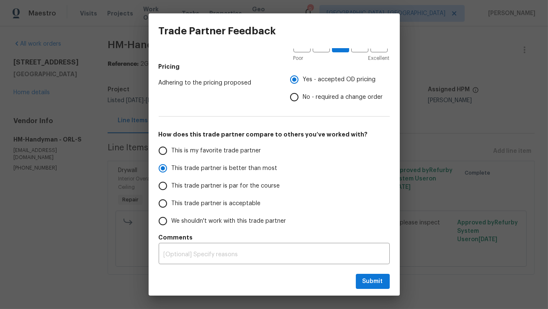
scroll to position [116, 0]
click at [364, 277] on span "Submit" at bounding box center [373, 281] width 21 height 10
radio input "true"
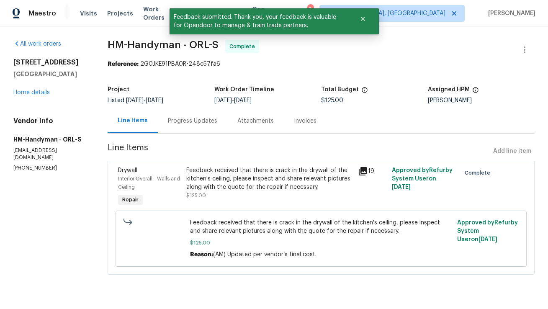
click at [194, 126] on div "Progress Updates" at bounding box center [192, 120] width 69 height 25
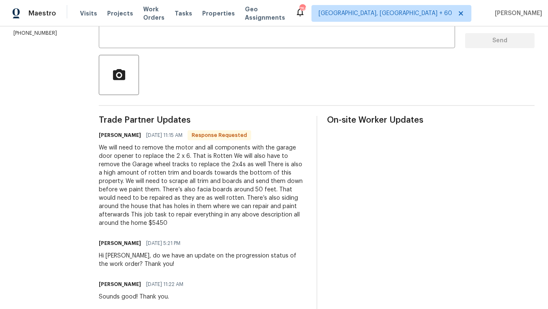
scroll to position [176, 0]
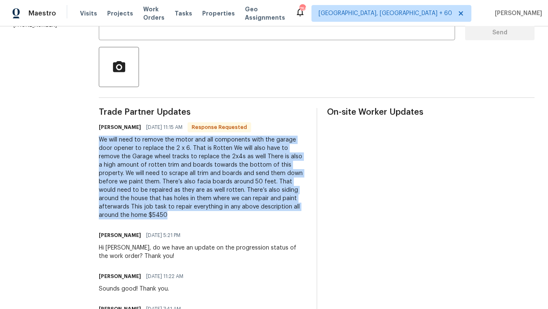
copy div "We will need to remove the motor and all components with the garage door opener…"
drag, startPoint x: 127, startPoint y: 212, endPoint x: 101, endPoint y: 144, distance: 73.0
click at [101, 144] on div "We will need to remove the motor and all components with the garage door opener…" at bounding box center [203, 178] width 208 height 84
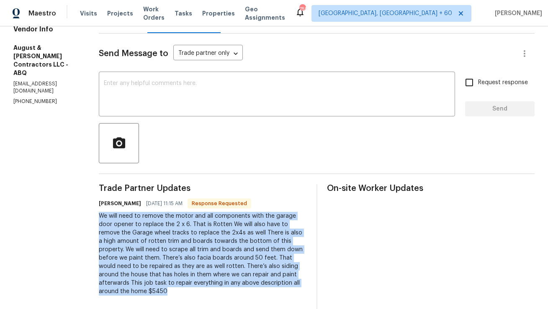
scroll to position [13, 0]
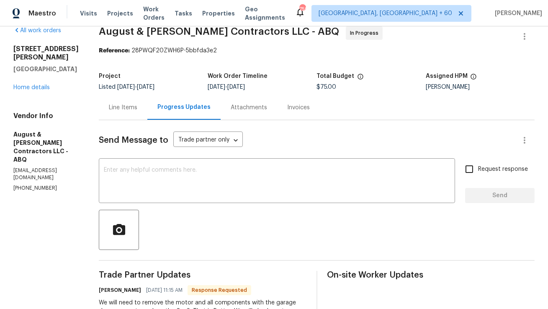
click at [130, 103] on div "Line Items" at bounding box center [123, 107] width 28 height 8
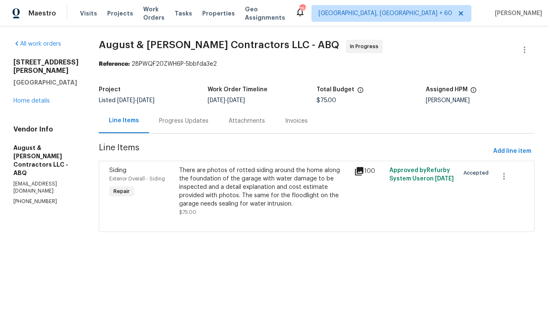
click at [226, 184] on div "There are photos of rotted siding around the home along the foundation of the g…" at bounding box center [264, 187] width 170 height 42
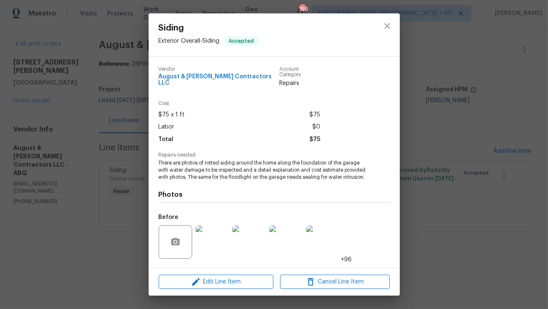
scroll to position [49, 0]
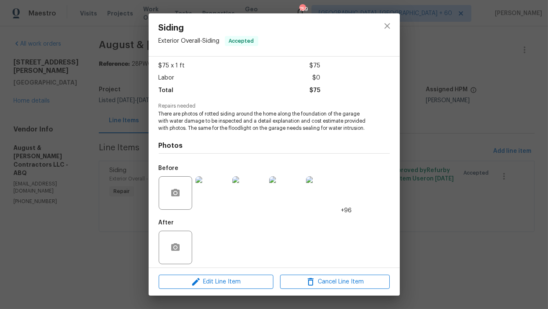
click at [220, 189] on img at bounding box center [212, 192] width 33 height 33
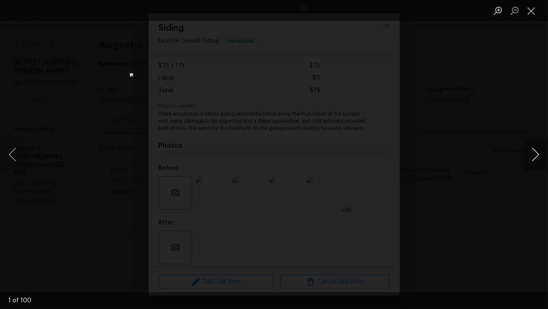
click at [530, 155] on button "Next image" at bounding box center [535, 154] width 25 height 33
click at [538, 157] on button "Next image" at bounding box center [535, 154] width 25 height 33
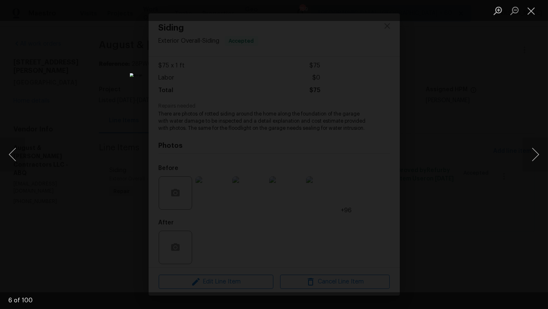
drag, startPoint x: 536, startPoint y: 152, endPoint x: 525, endPoint y: 214, distance: 63.0
click at [525, 214] on div "6 of 100" at bounding box center [274, 154] width 548 height 309
click at [536, 158] on button "Next image" at bounding box center [535, 154] width 25 height 33
click at [540, 153] on button "Next image" at bounding box center [535, 154] width 25 height 33
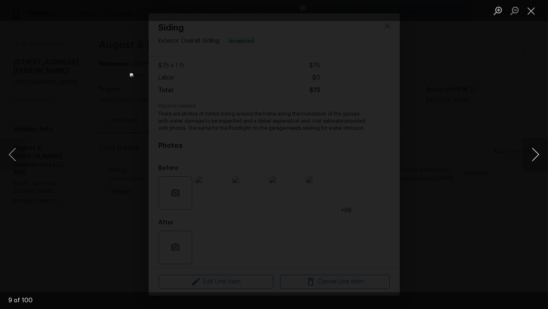
click at [528, 154] on button "Next image" at bounding box center [535, 154] width 25 height 33
click at [533, 154] on button "Next image" at bounding box center [535, 154] width 25 height 33
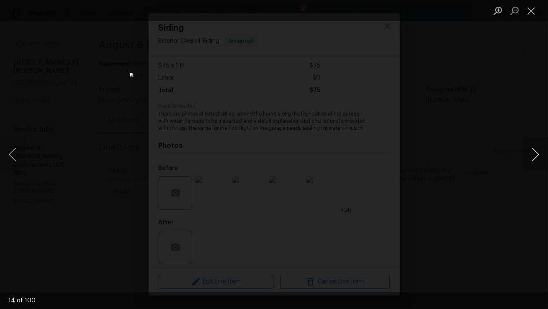
click at [533, 154] on button "Next image" at bounding box center [535, 154] width 25 height 33
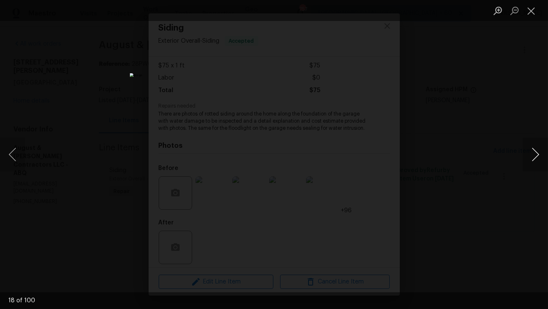
click at [533, 154] on button "Next image" at bounding box center [535, 154] width 25 height 33
click at [538, 156] on button "Next image" at bounding box center [535, 154] width 25 height 33
click at [535, 149] on button "Next image" at bounding box center [535, 154] width 25 height 33
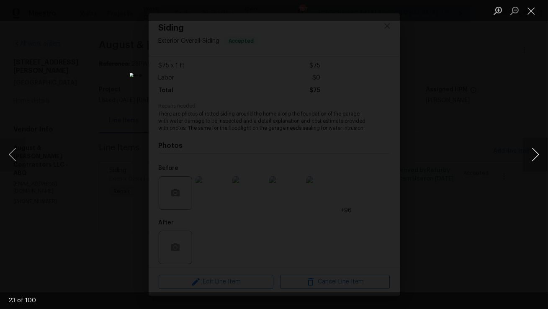
click at [535, 149] on button "Next image" at bounding box center [535, 154] width 25 height 33
click at [536, 149] on button "Next image" at bounding box center [535, 154] width 25 height 33
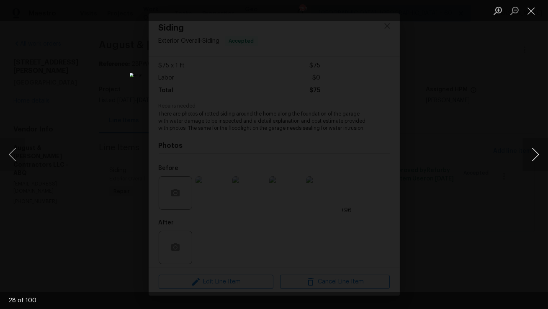
click at [536, 149] on button "Next image" at bounding box center [535, 154] width 25 height 33
click at [539, 156] on button "Next image" at bounding box center [535, 154] width 25 height 33
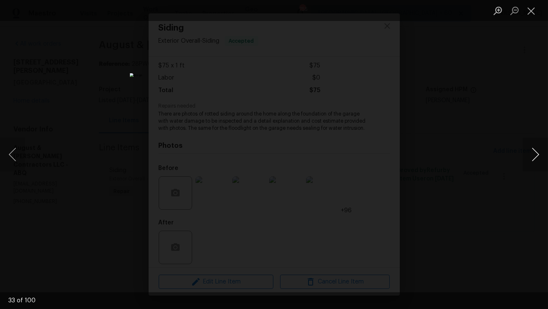
click at [531, 157] on button "Next image" at bounding box center [535, 154] width 25 height 33
click at [529, 157] on button "Next image" at bounding box center [535, 154] width 25 height 33
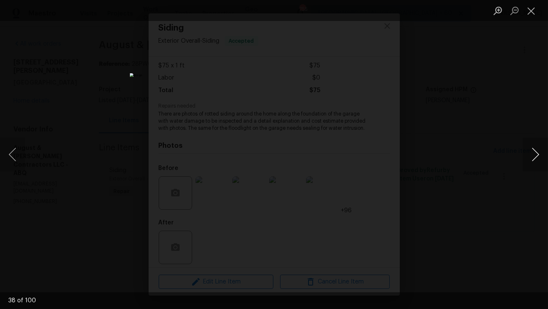
click at [529, 157] on button "Next image" at bounding box center [535, 154] width 25 height 33
click at [529, 158] on button "Next image" at bounding box center [535, 154] width 25 height 33
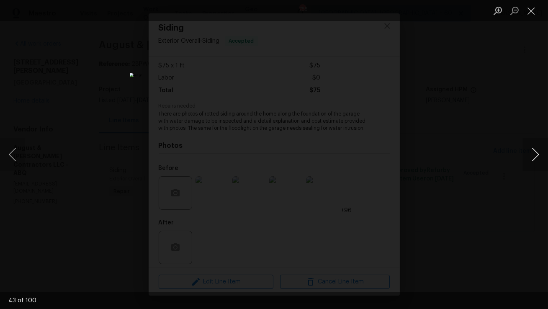
click at [529, 158] on button "Next image" at bounding box center [535, 154] width 25 height 33
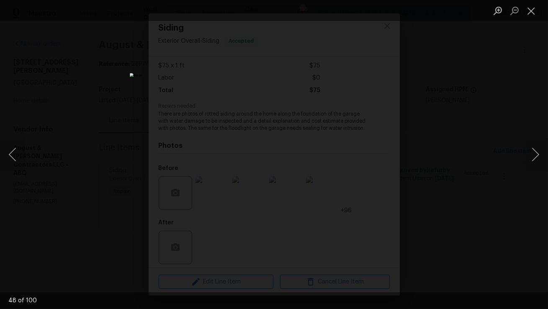
drag, startPoint x: 529, startPoint y: 158, endPoint x: 505, endPoint y: 233, distance: 79.0
click at [505, 233] on div "48 of 100" at bounding box center [274, 154] width 548 height 309
click at [533, 155] on button "Next image" at bounding box center [535, 154] width 25 height 33
click at [537, 155] on button "Next image" at bounding box center [535, 154] width 25 height 33
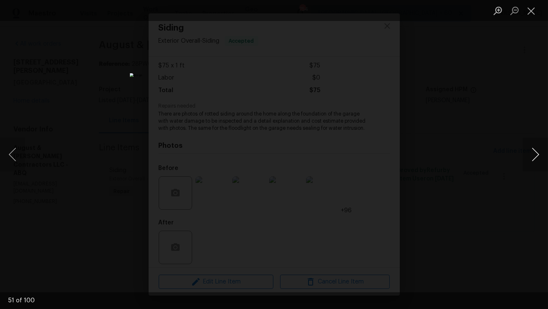
click at [537, 155] on button "Next image" at bounding box center [535, 154] width 25 height 33
click at [531, 154] on button "Next image" at bounding box center [535, 154] width 25 height 33
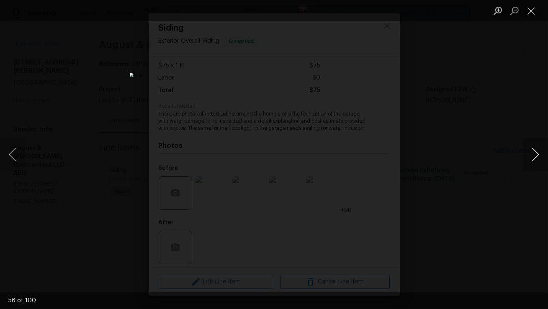
click at [538, 150] on button "Next image" at bounding box center [535, 154] width 25 height 33
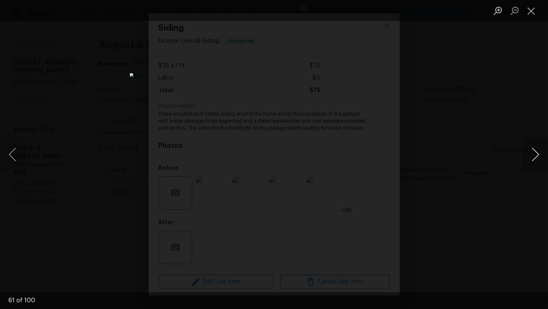
click at [538, 150] on button "Next image" at bounding box center [535, 154] width 25 height 33
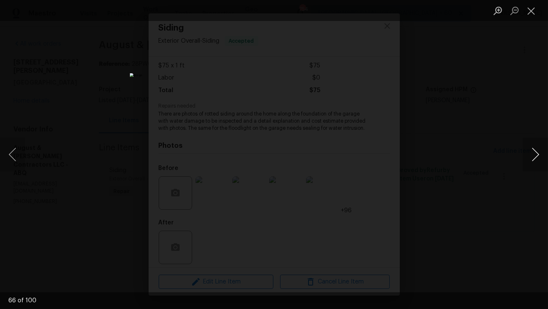
click at [529, 160] on button "Next image" at bounding box center [535, 154] width 25 height 33
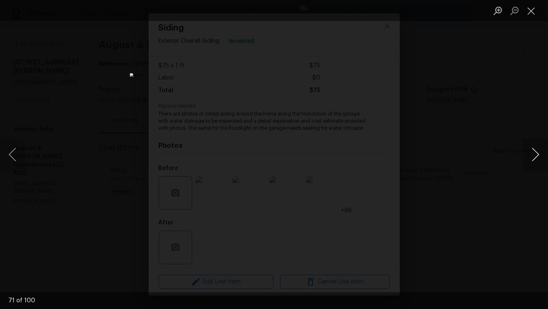
click at [529, 160] on button "Next image" at bounding box center [535, 154] width 25 height 33
click at [528, 161] on button "Next image" at bounding box center [535, 154] width 25 height 33
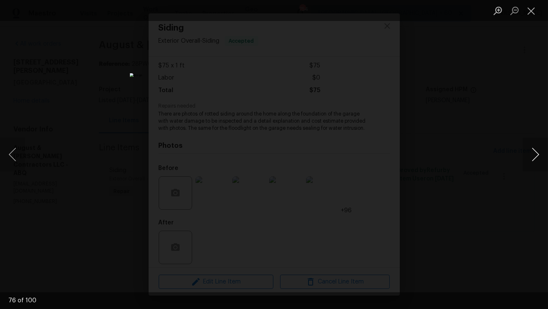
click at [528, 161] on button "Next image" at bounding box center [535, 154] width 25 height 33
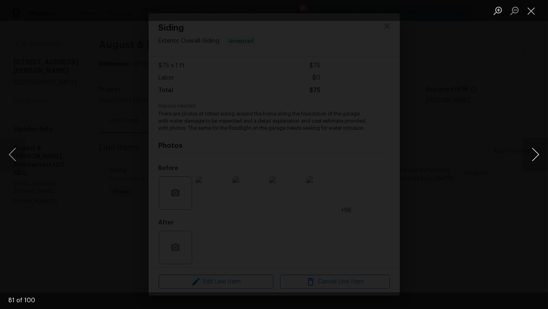
click at [528, 161] on button "Next image" at bounding box center [535, 154] width 25 height 33
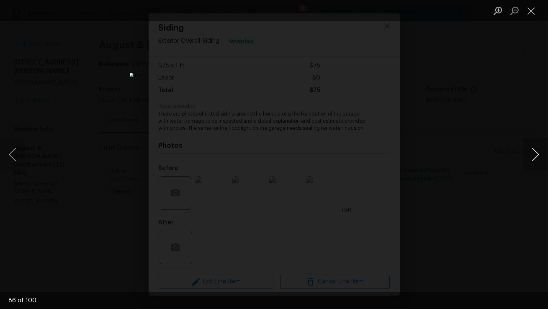
click at [528, 161] on button "Next image" at bounding box center [535, 154] width 25 height 33
click at [537, 154] on button "Next image" at bounding box center [535, 154] width 25 height 33
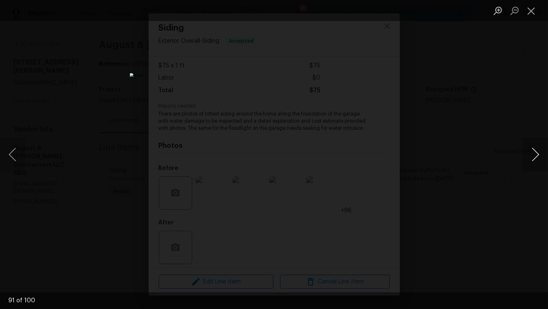
click at [537, 154] on button "Next image" at bounding box center [535, 154] width 25 height 33
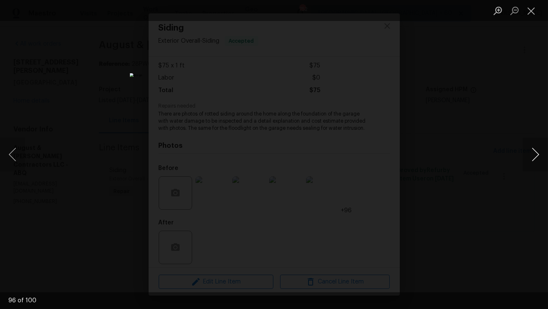
click at [537, 154] on button "Next image" at bounding box center [535, 154] width 25 height 33
click at [532, 16] on button "Close lightbox" at bounding box center [531, 10] width 17 height 15
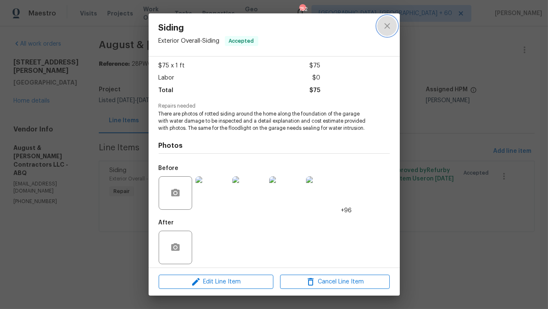
click at [381, 21] on button "close" at bounding box center [387, 26] width 20 height 20
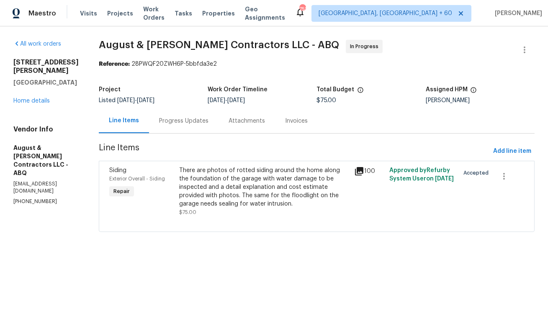
click at [195, 122] on div "Progress Updates" at bounding box center [183, 121] width 49 height 8
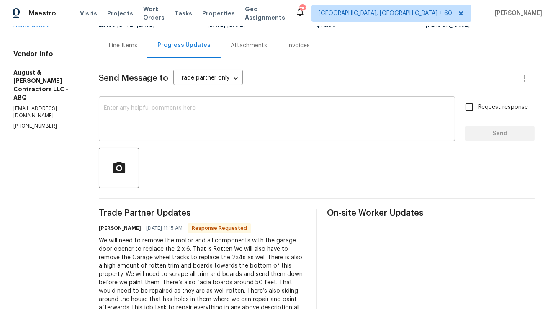
scroll to position [1, 0]
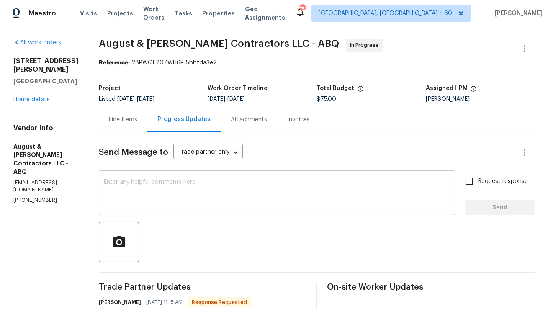
click at [180, 178] on div "x ​" at bounding box center [277, 193] width 356 height 43
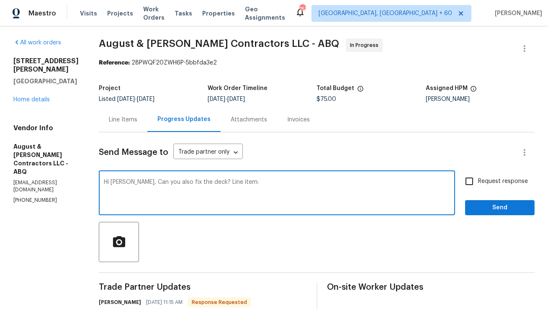
paste textarea "We have inspected the property and it appears that the leak in the garage is or…"
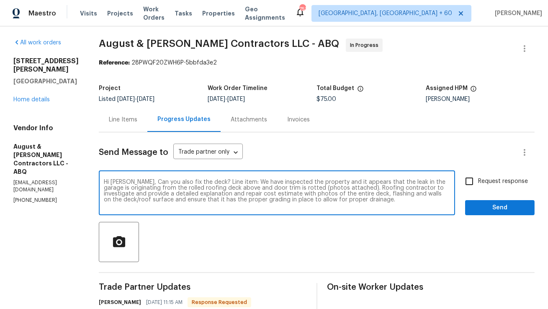
drag, startPoint x: 298, startPoint y: 188, endPoint x: 347, endPoint y: 188, distance: 49.0
click at [347, 188] on textarea "Hi [PERSON_NAME], Can you also fix the deck? Line item: We have inspected the p…" at bounding box center [277, 193] width 346 height 29
click at [306, 188] on textarea "Hi [PERSON_NAME], Can you also fix the deck? Line item: We have inspected the p…" at bounding box center [277, 193] width 346 height 29
click at [320, 204] on textarea "Hi [PERSON_NAME], Can you also fix the deck? Line item: We have inspected the p…" at bounding box center [277, 193] width 346 height 29
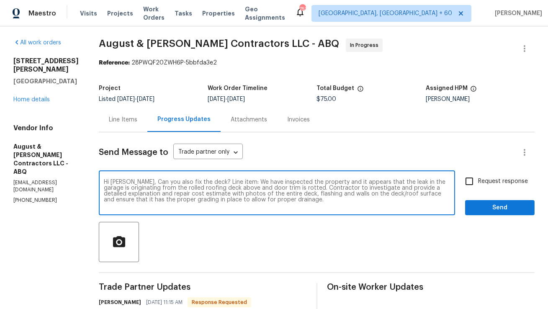
type textarea "Hi [PERSON_NAME], Can you also fix the deck? Line item: We have inspected the p…"
click at [123, 240] on icon "button" at bounding box center [119, 241] width 12 height 11
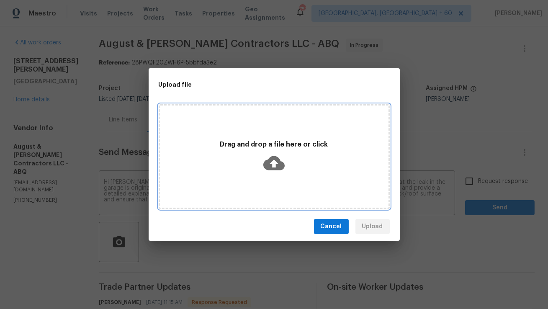
click at [282, 167] on icon at bounding box center [273, 163] width 21 height 14
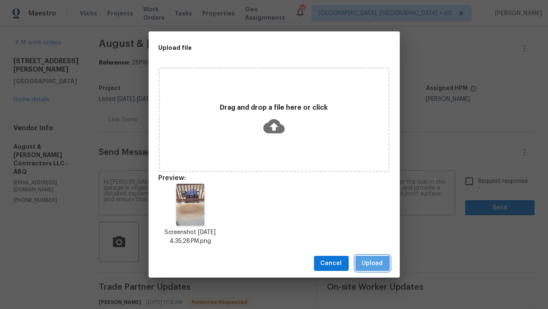
click at [383, 266] on button "Upload" at bounding box center [372, 263] width 34 height 15
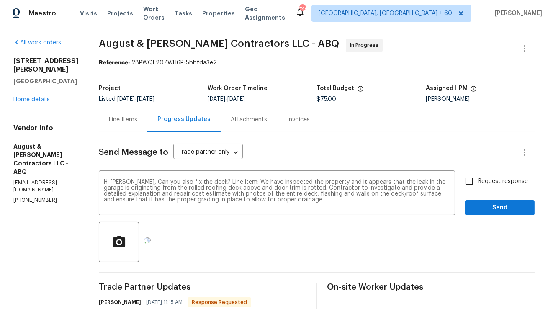
click at [472, 177] on input "Request response" at bounding box center [469, 181] width 18 height 18
checkbox input "true"
click at [479, 207] on span "Send" at bounding box center [500, 208] width 56 height 10
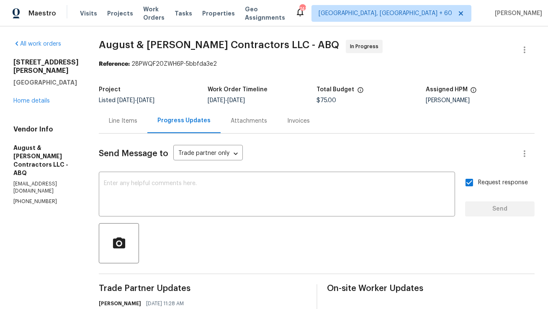
scroll to position [19, 0]
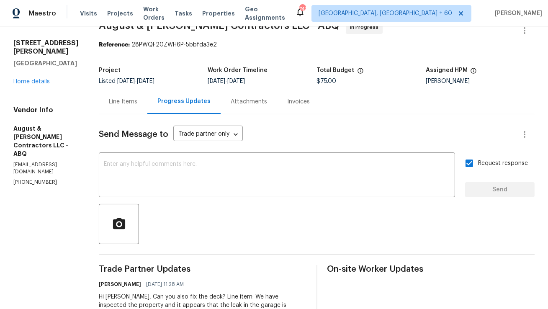
click at [126, 100] on div "Line Items" at bounding box center [123, 102] width 28 height 8
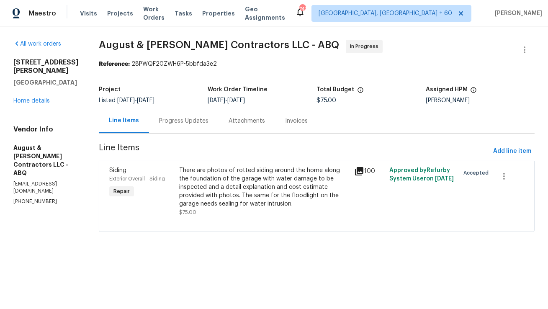
click at [171, 126] on div "Progress Updates" at bounding box center [183, 120] width 69 height 25
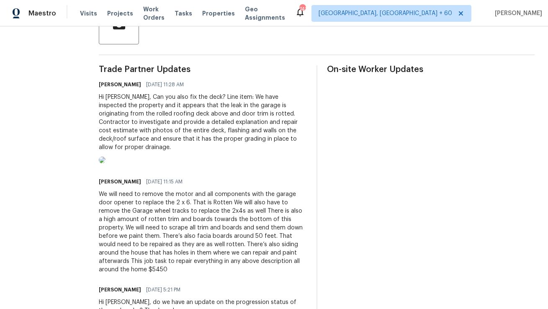
scroll to position [217, 0]
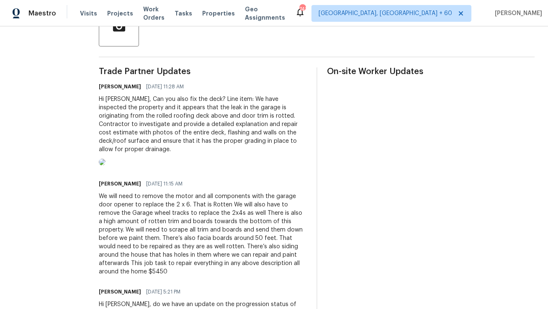
click at [105, 165] on img at bounding box center [102, 162] width 7 height 7
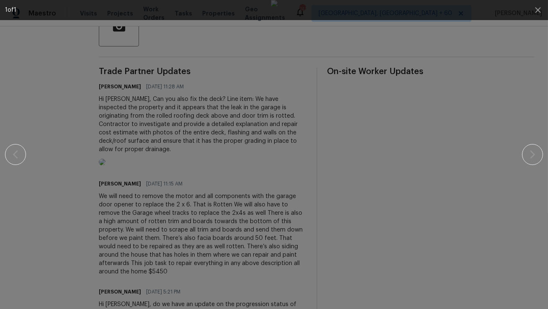
click at [125, 129] on div at bounding box center [274, 154] width 476 height 309
click at [536, 12] on icon "button" at bounding box center [537, 9] width 5 height 5
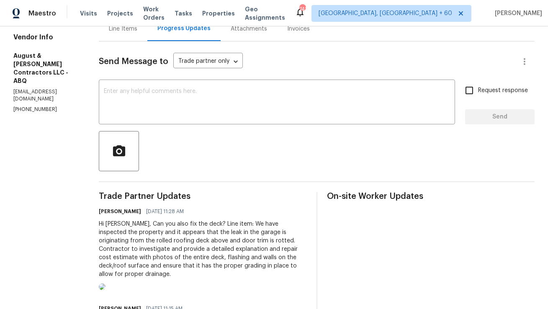
scroll to position [92, 0]
